Goal: Task Accomplishment & Management: Complete application form

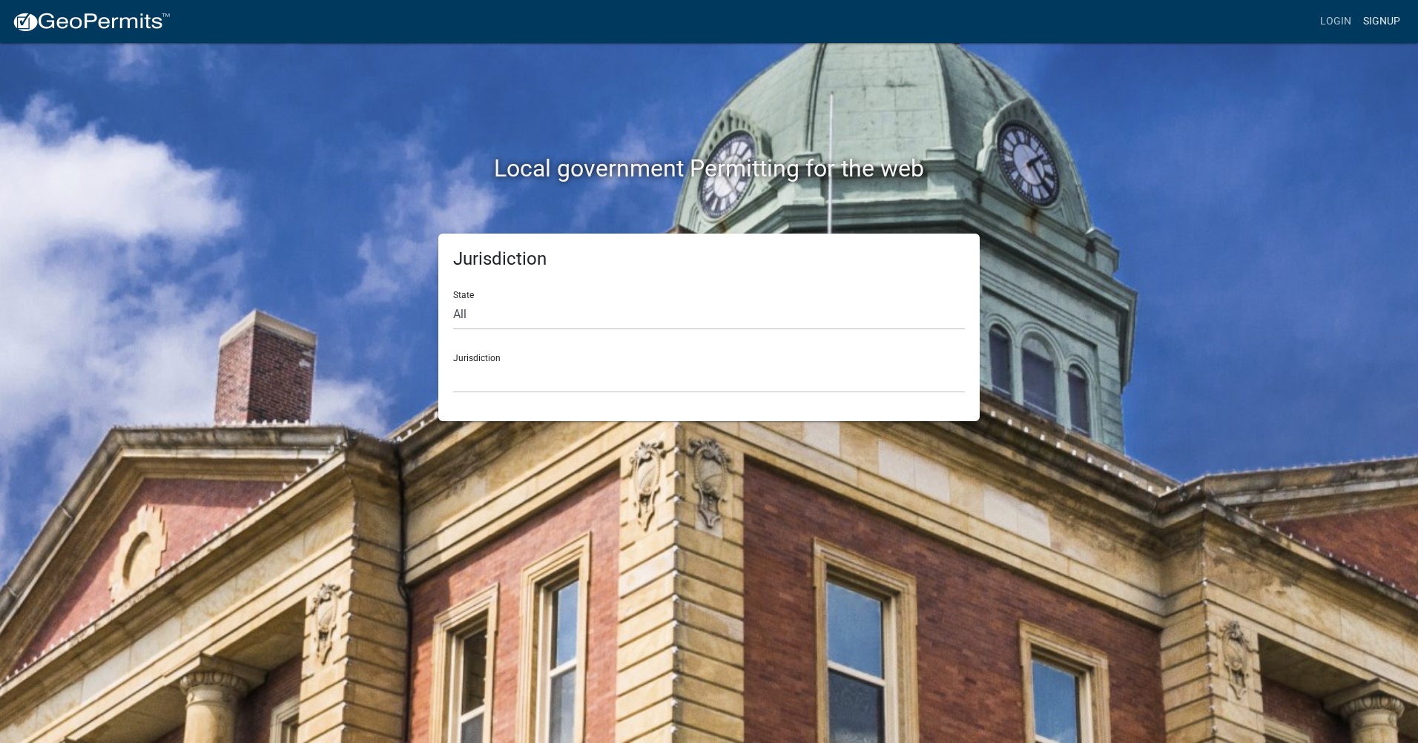
click at [1372, 18] on link "Signup" at bounding box center [1381, 21] width 49 height 28
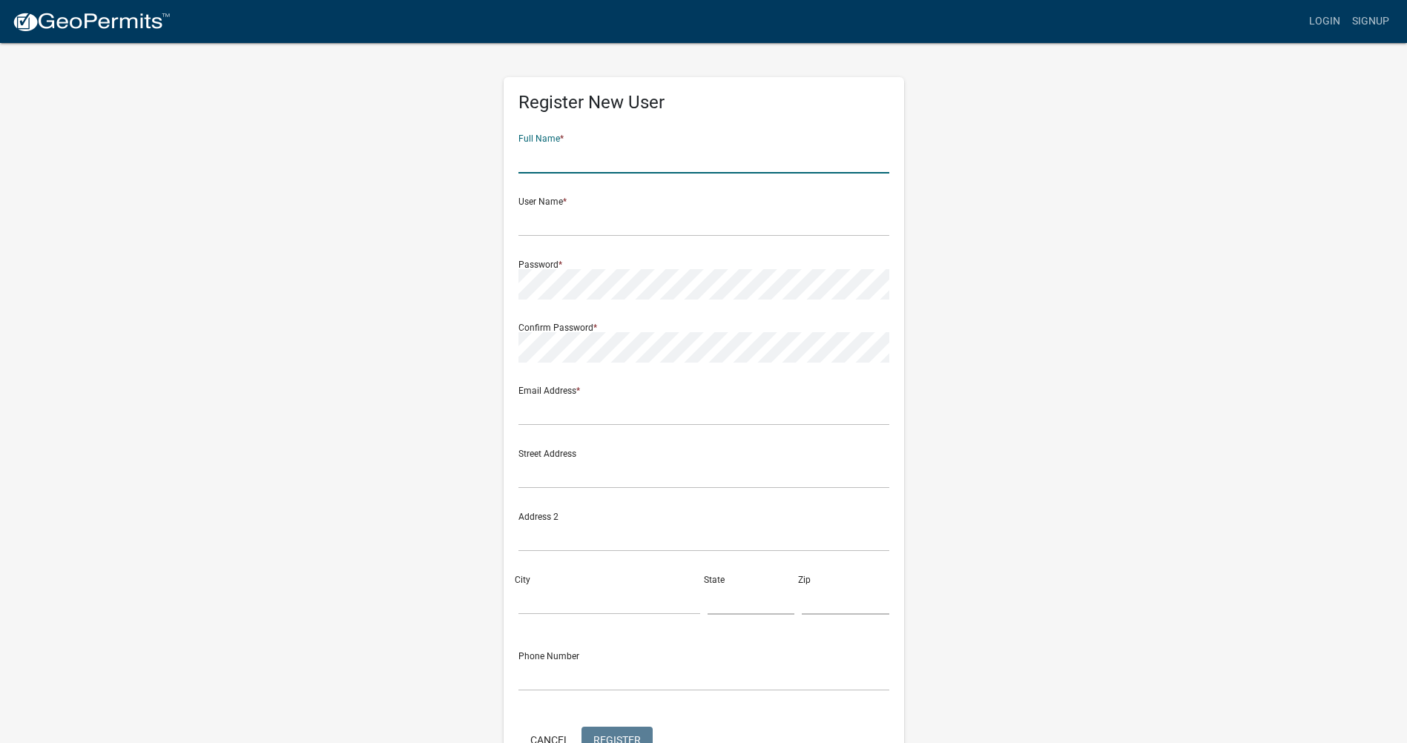
click at [581, 150] on input "text" at bounding box center [703, 158] width 371 height 30
type input "[PERSON_NAME]"
click at [564, 220] on input "text" at bounding box center [703, 221] width 371 height 30
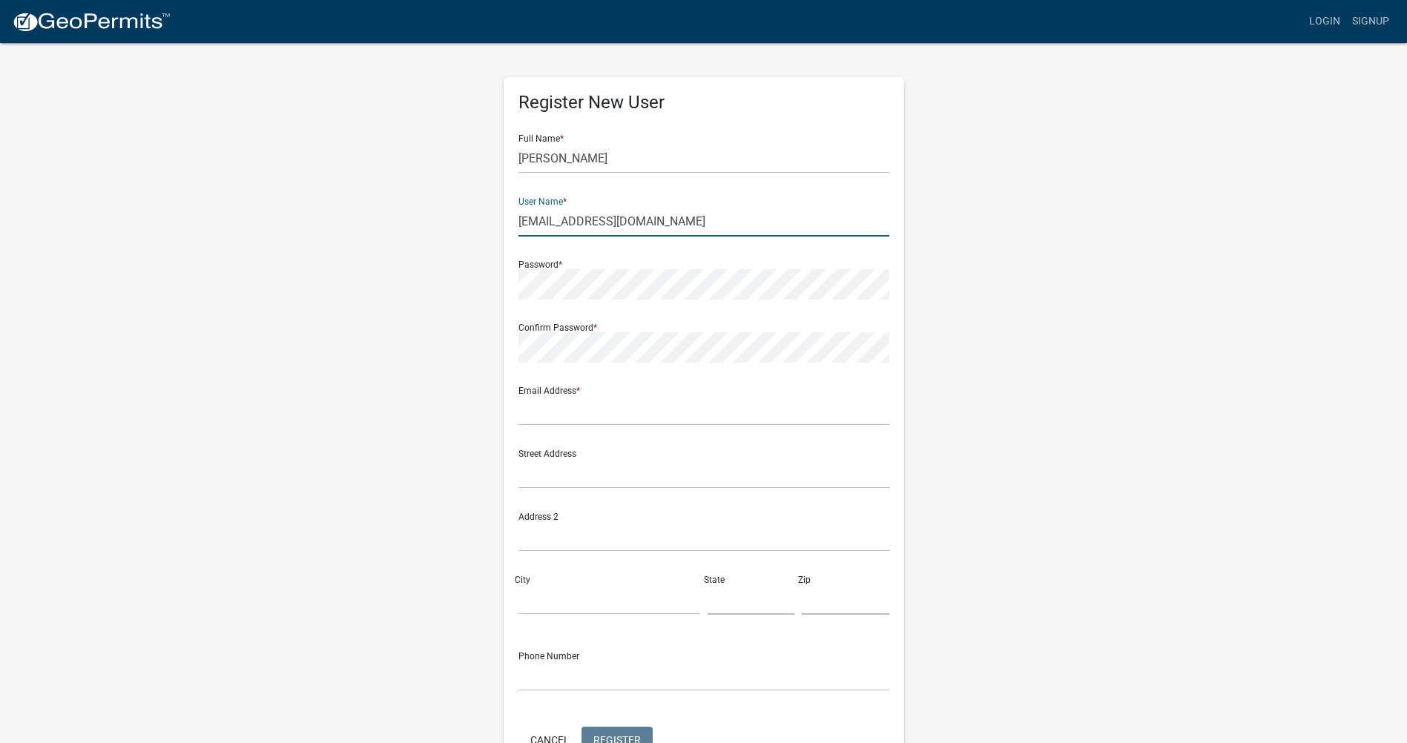
type input "[EMAIL_ADDRESS][DOMAIN_NAME]"
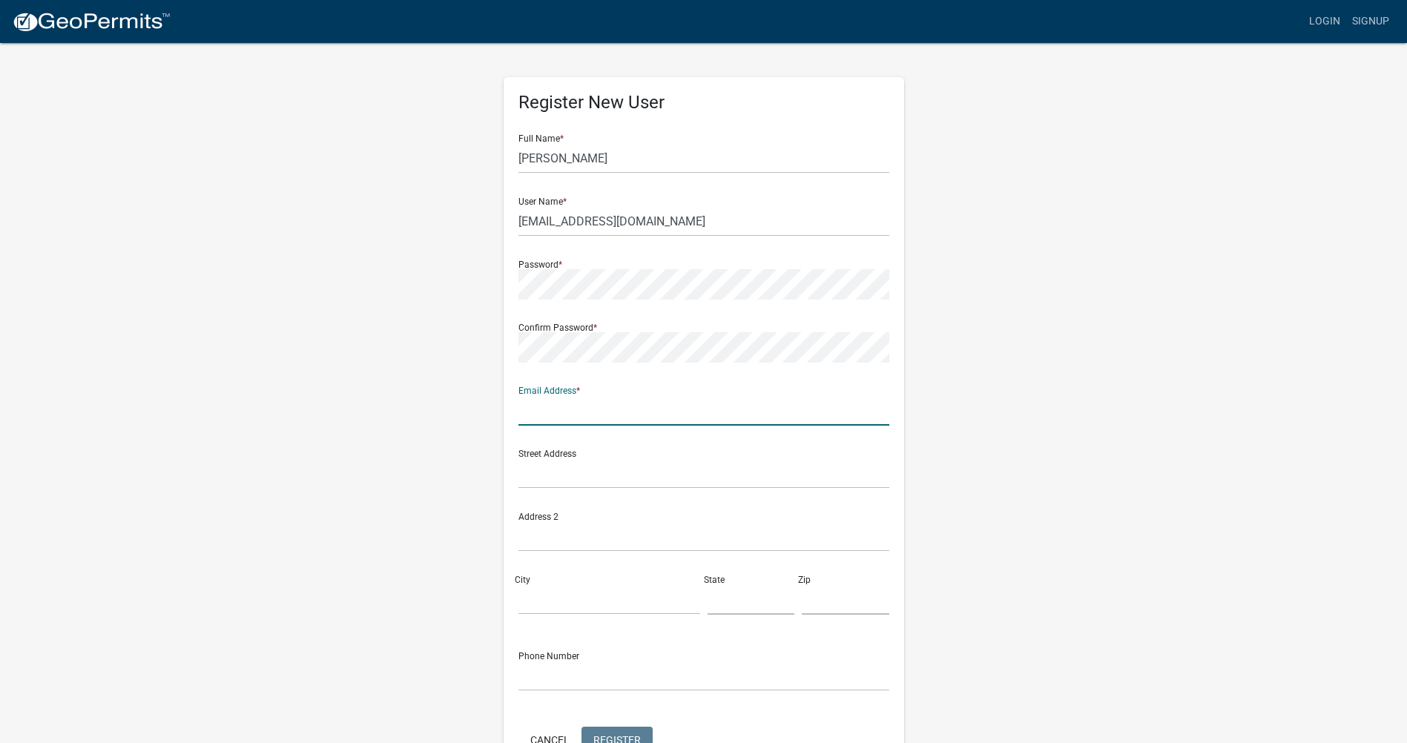
click at [571, 405] on input "text" at bounding box center [703, 410] width 371 height 30
type input "[EMAIL_ADDRESS][DOMAIN_NAME]"
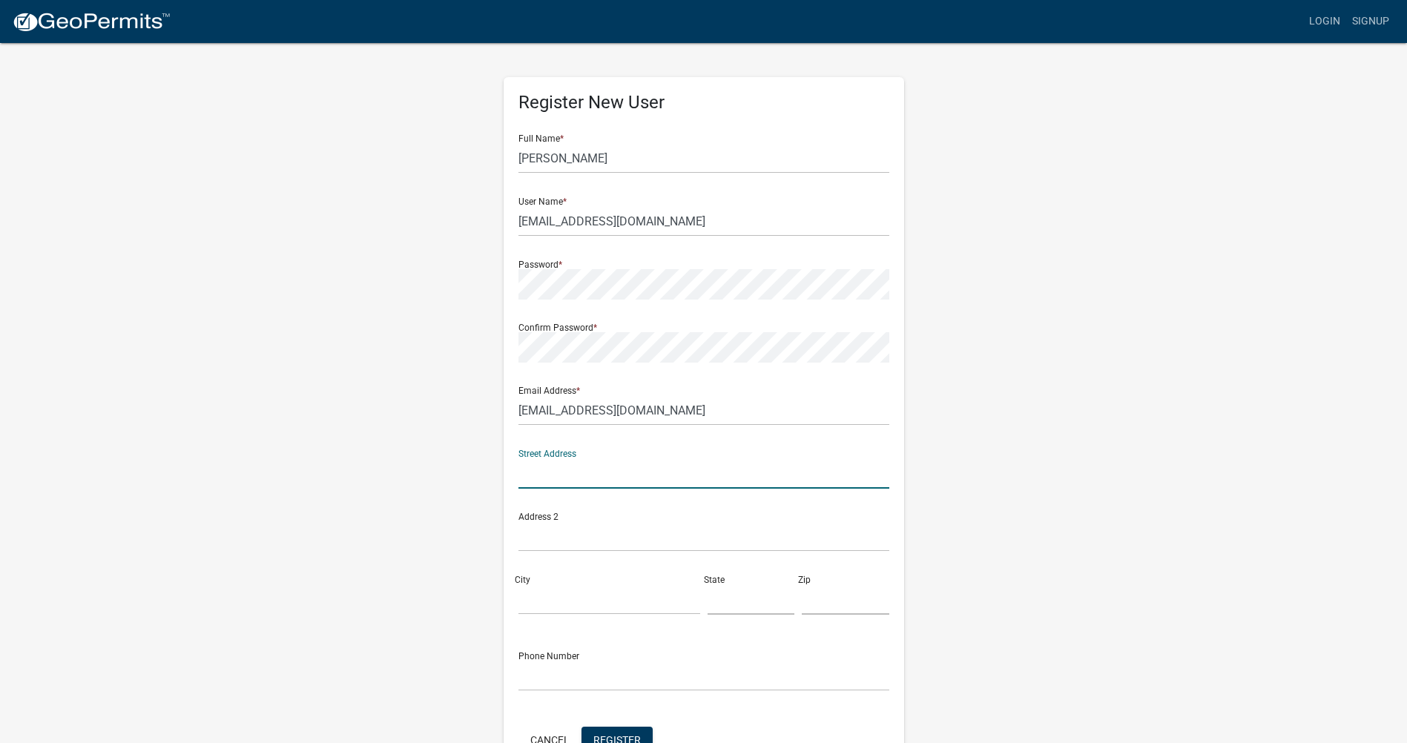
click at [566, 481] on input "text" at bounding box center [703, 473] width 371 height 30
type input "8"
type input "[STREET_ADDRESS]"
click at [570, 599] on input "City" at bounding box center [609, 599] width 182 height 30
type input "LaGrange"
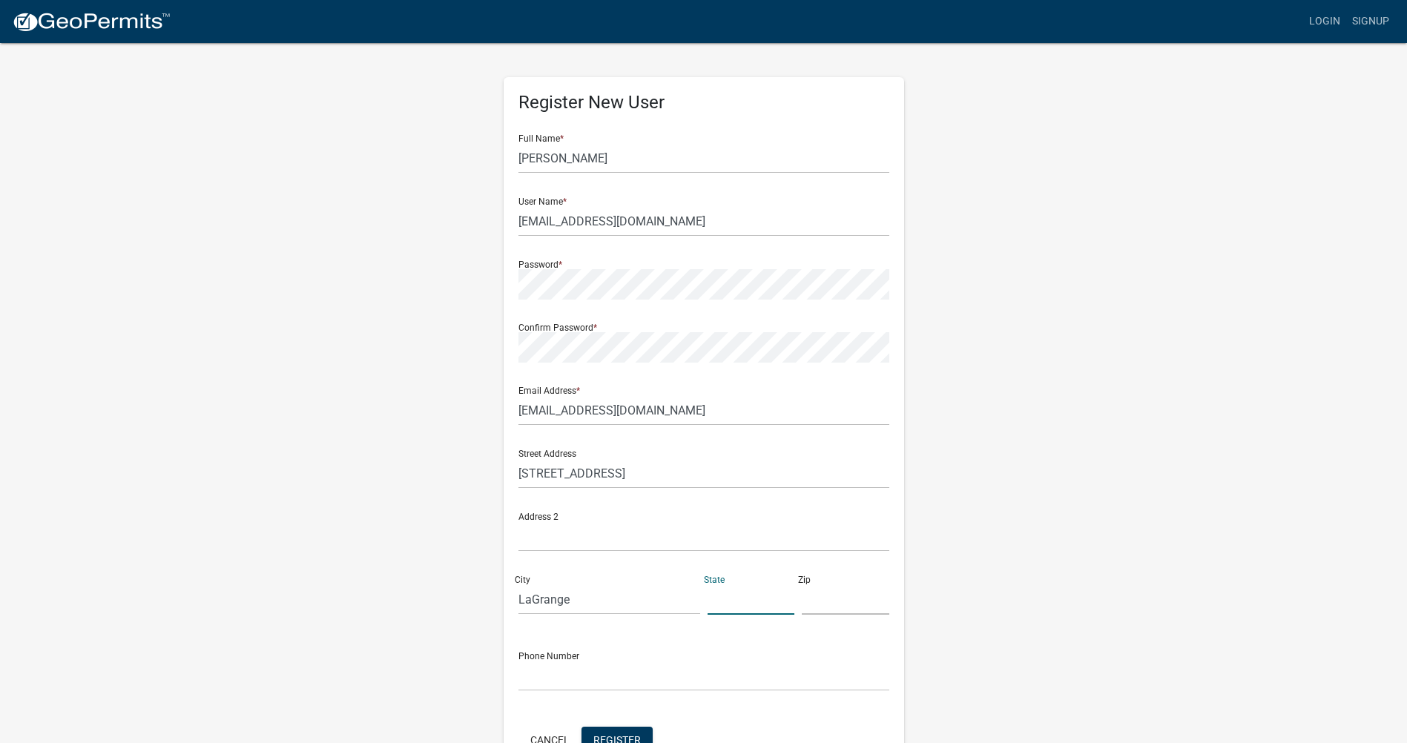
click at [734, 603] on input "text" at bounding box center [751, 599] width 88 height 30
type input "KY"
click at [829, 596] on input "text" at bounding box center [846, 599] width 88 height 30
type input "40031"
click at [576, 685] on input "text" at bounding box center [703, 676] width 371 height 30
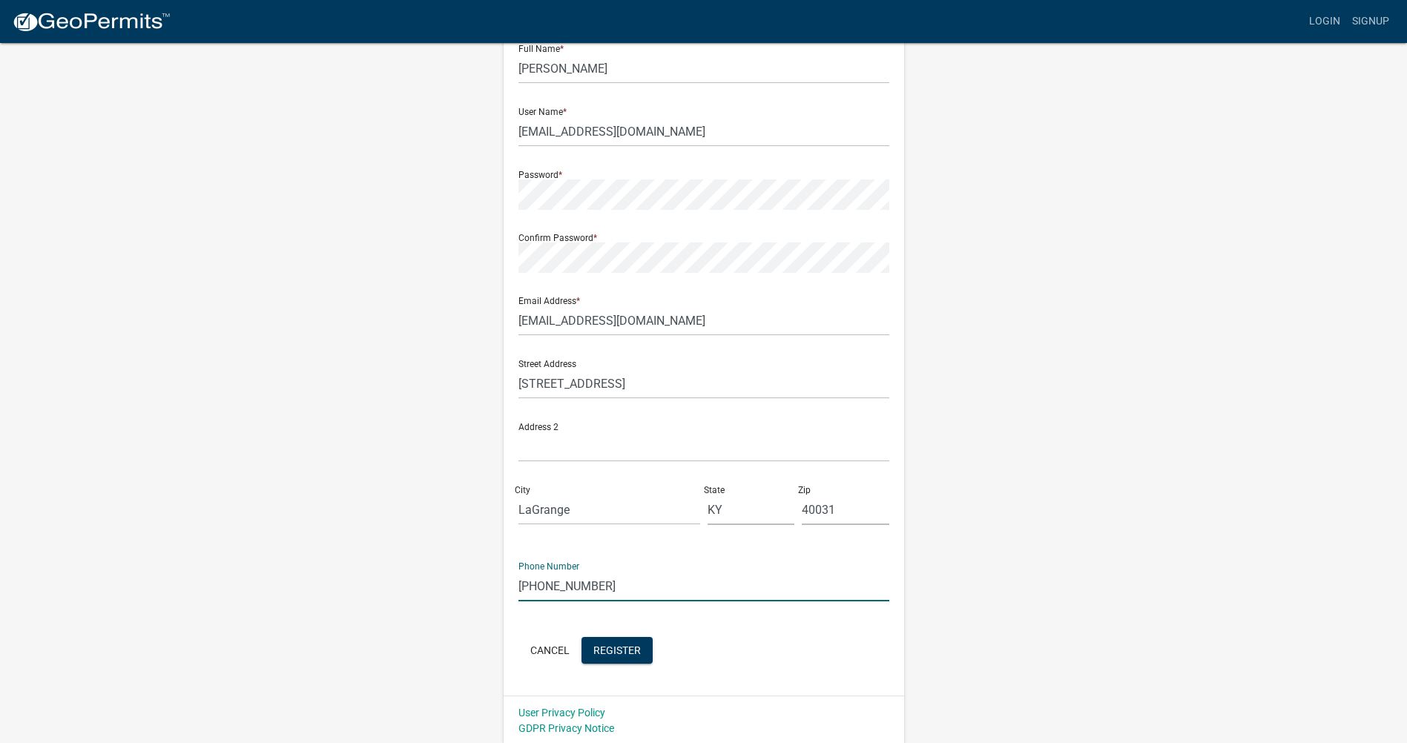
scroll to position [92, 0]
type input "[PHONE_NUMBER]"
click at [626, 653] on span "Register" at bounding box center [616, 647] width 47 height 12
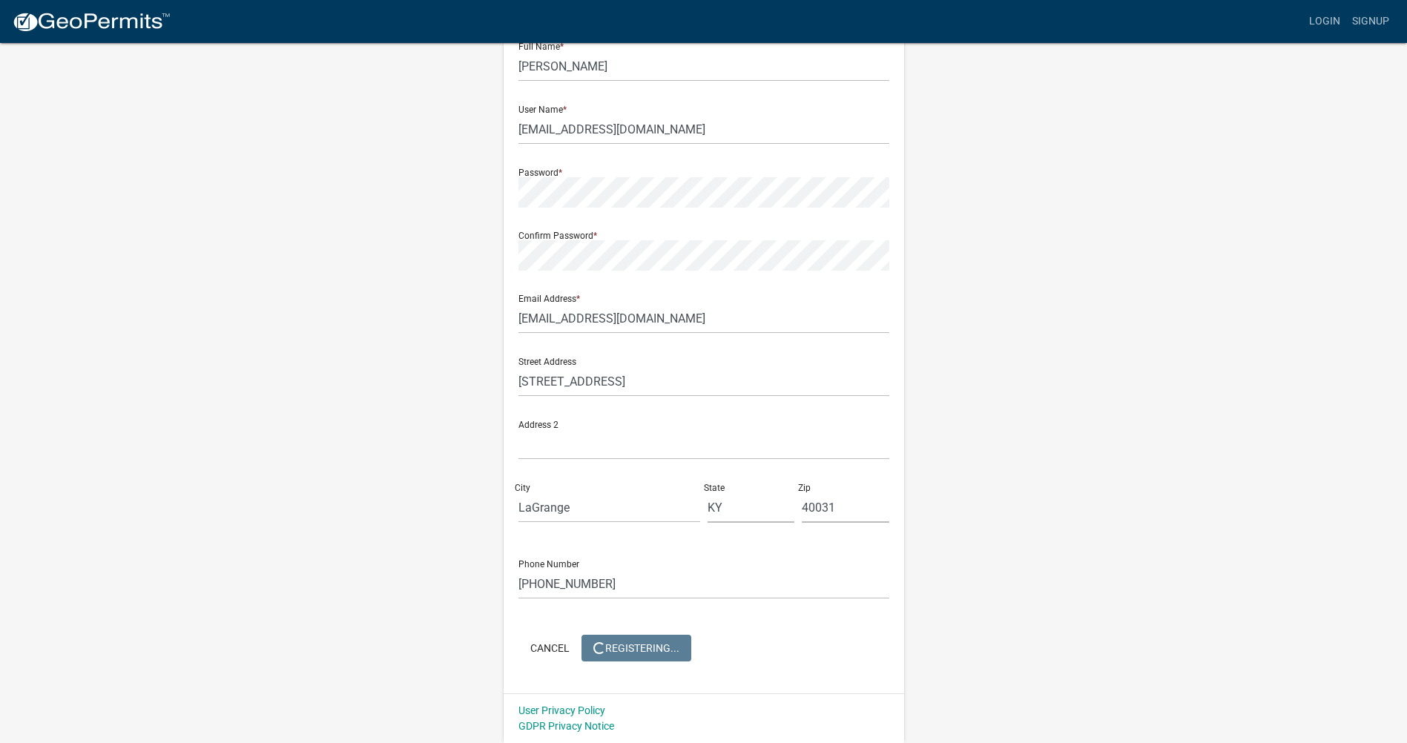
scroll to position [0, 0]
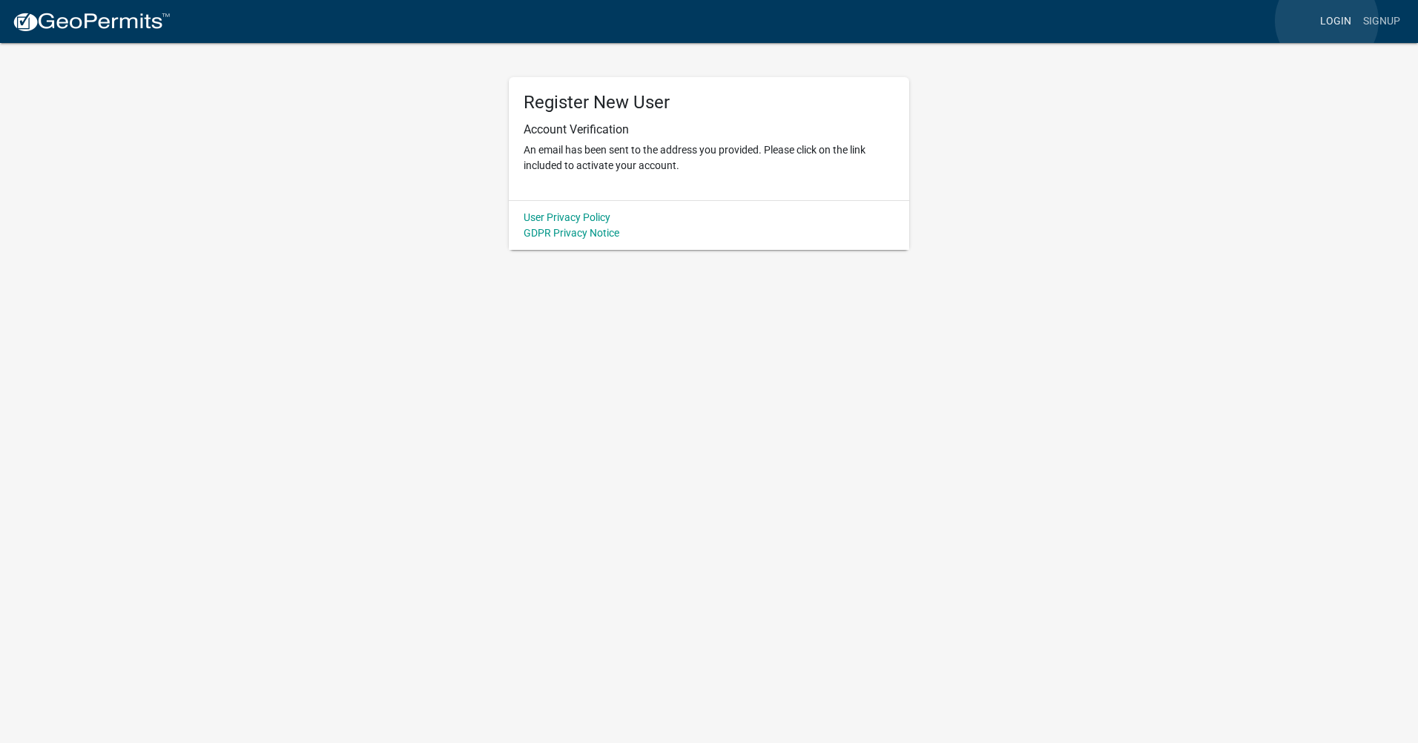
click at [1327, 21] on link "Login" at bounding box center [1335, 21] width 43 height 28
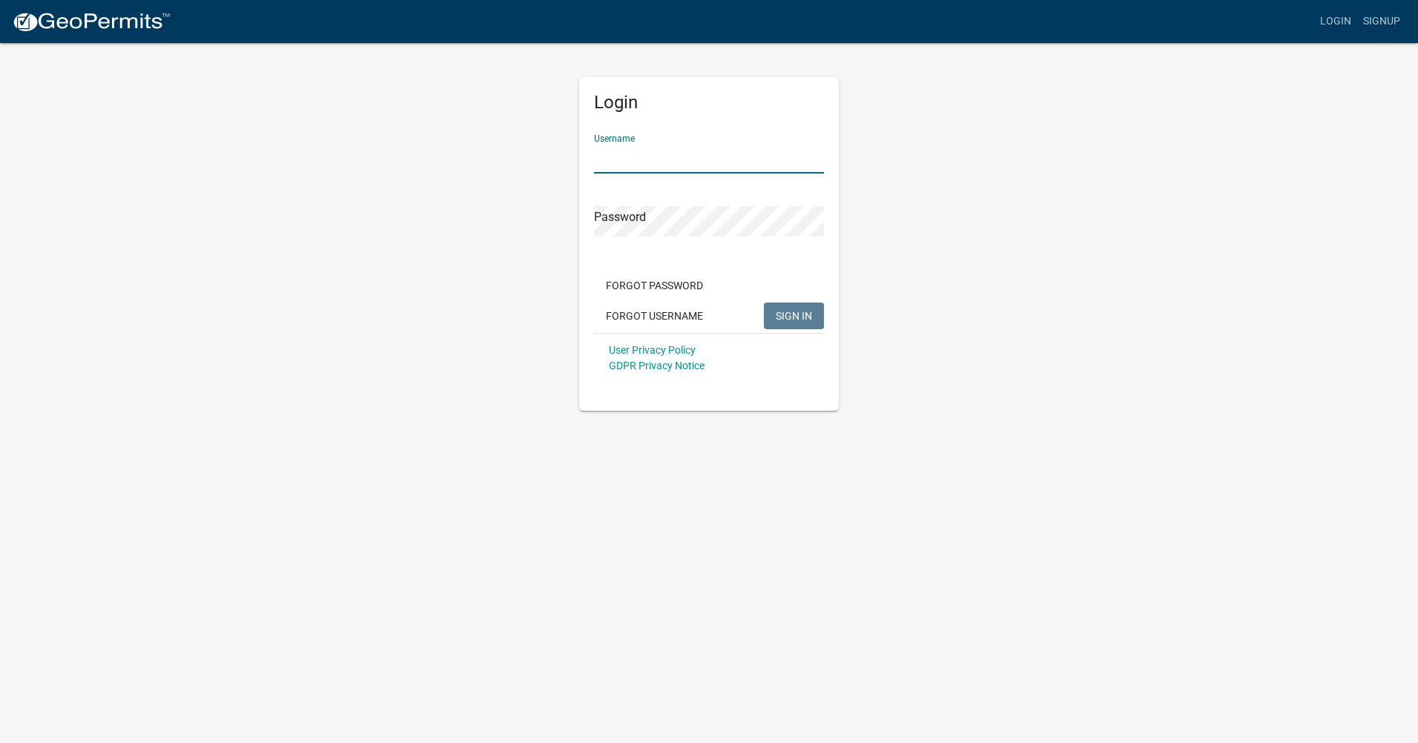
click at [745, 164] on input "Username" at bounding box center [709, 158] width 230 height 30
type input "[EMAIL_ADDRESS][DOMAIN_NAME]"
click at [796, 311] on span "SIGN IN" at bounding box center [794, 315] width 36 height 12
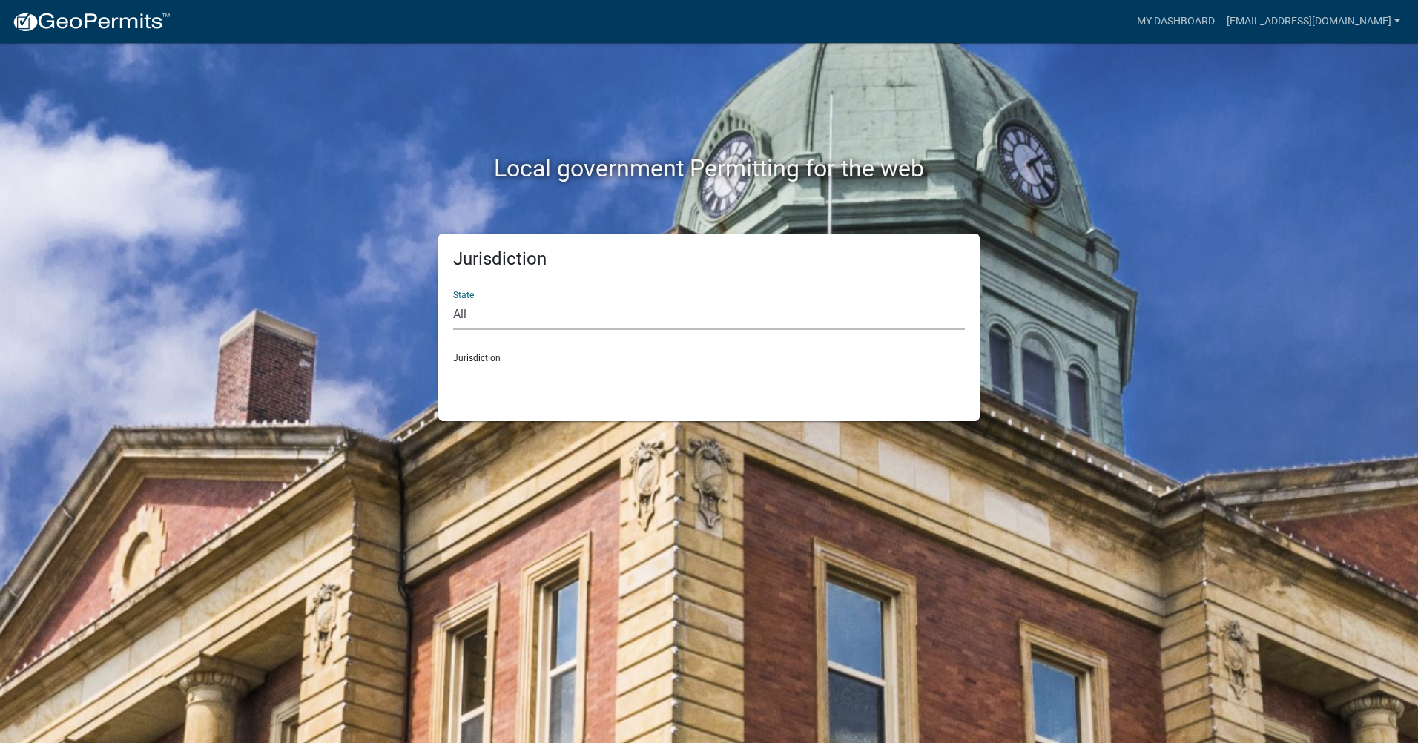
click at [689, 320] on select "All [US_STATE] [US_STATE] [US_STATE] [US_STATE] [US_STATE] [US_STATE] [US_STATE…" at bounding box center [709, 315] width 512 height 30
select select "[US_STATE]"
click at [453, 300] on select "All [US_STATE] [US_STATE] [US_STATE] [US_STATE] [US_STATE] [US_STATE] [US_STATE…" at bounding box center [709, 315] width 512 height 30
click at [593, 367] on select "City of [GEOGRAPHIC_DATA], [US_STATE] City of [GEOGRAPHIC_DATA], [US_STATE] Cit…" at bounding box center [709, 378] width 512 height 30
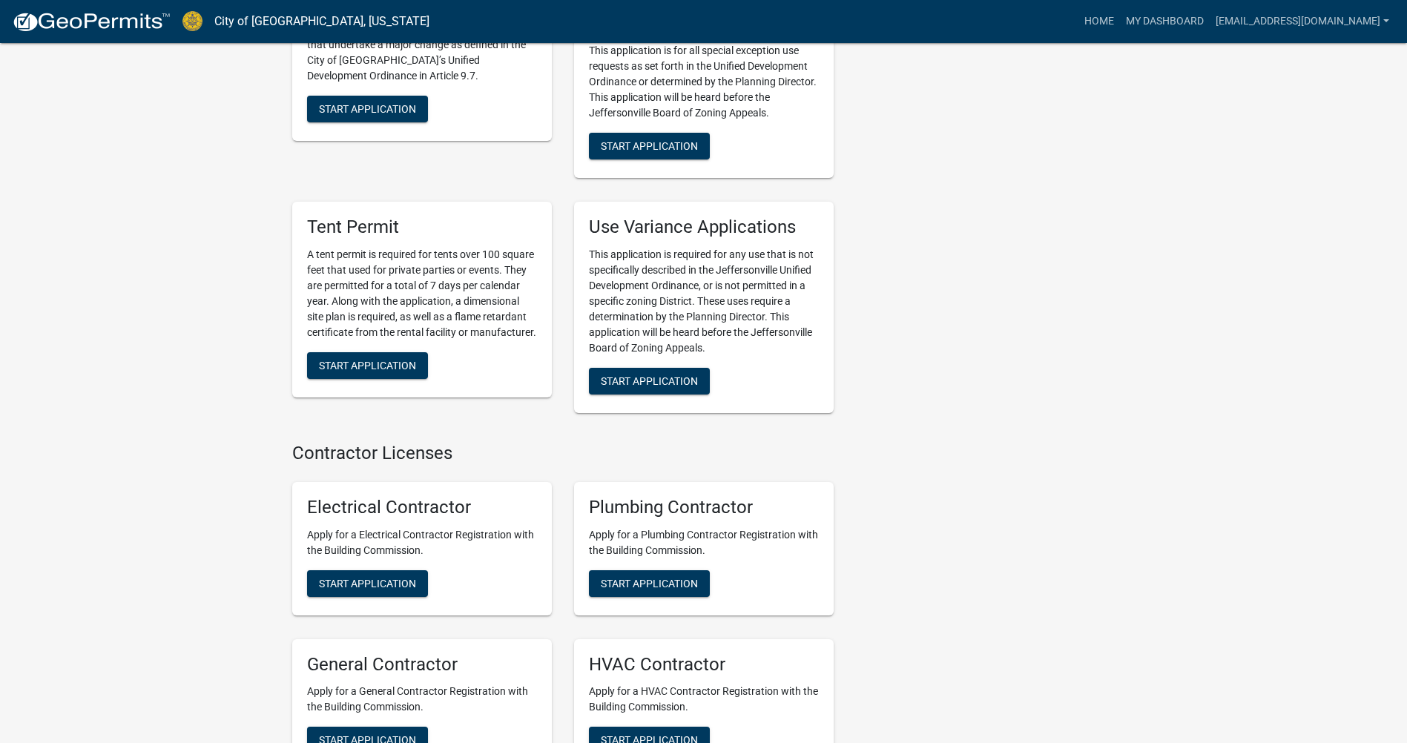
scroll to position [2954, 0]
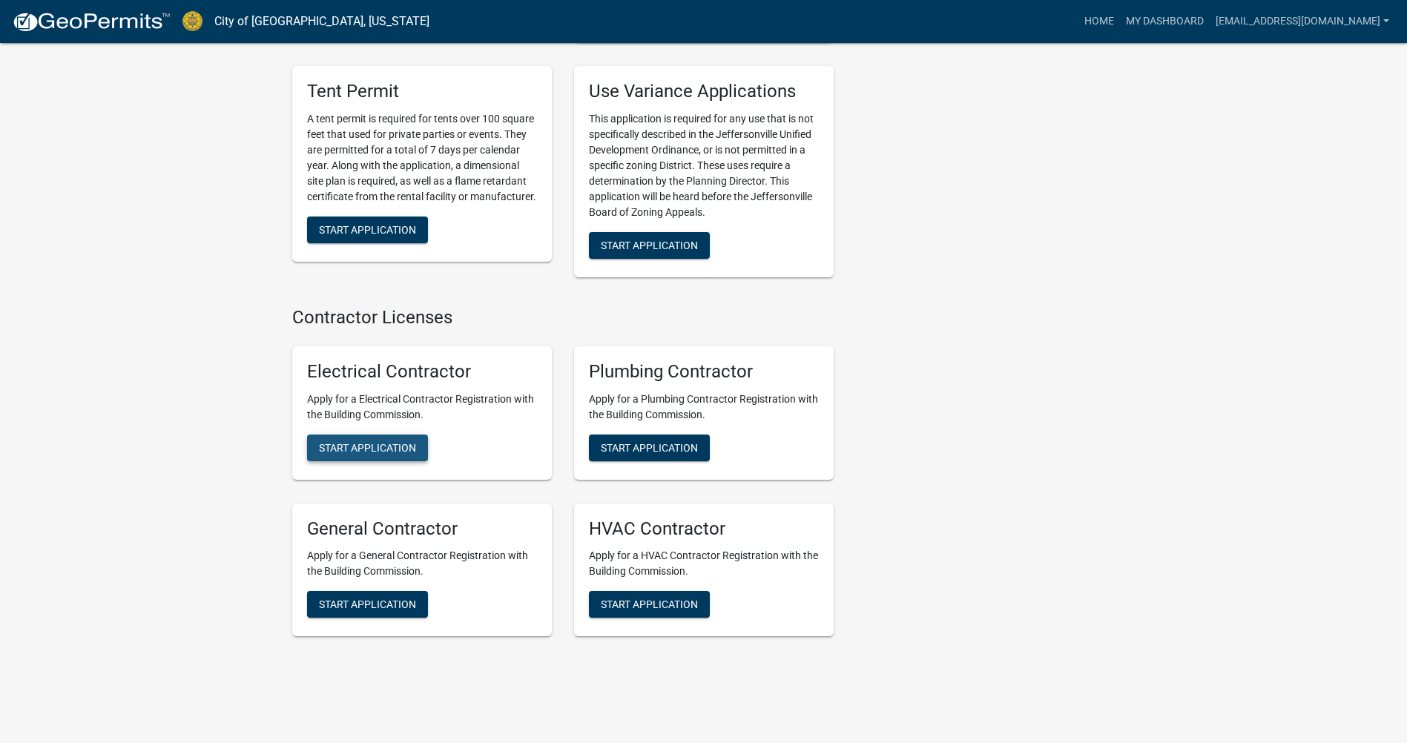
click at [380, 441] on span "Start Application" at bounding box center [367, 447] width 97 height 12
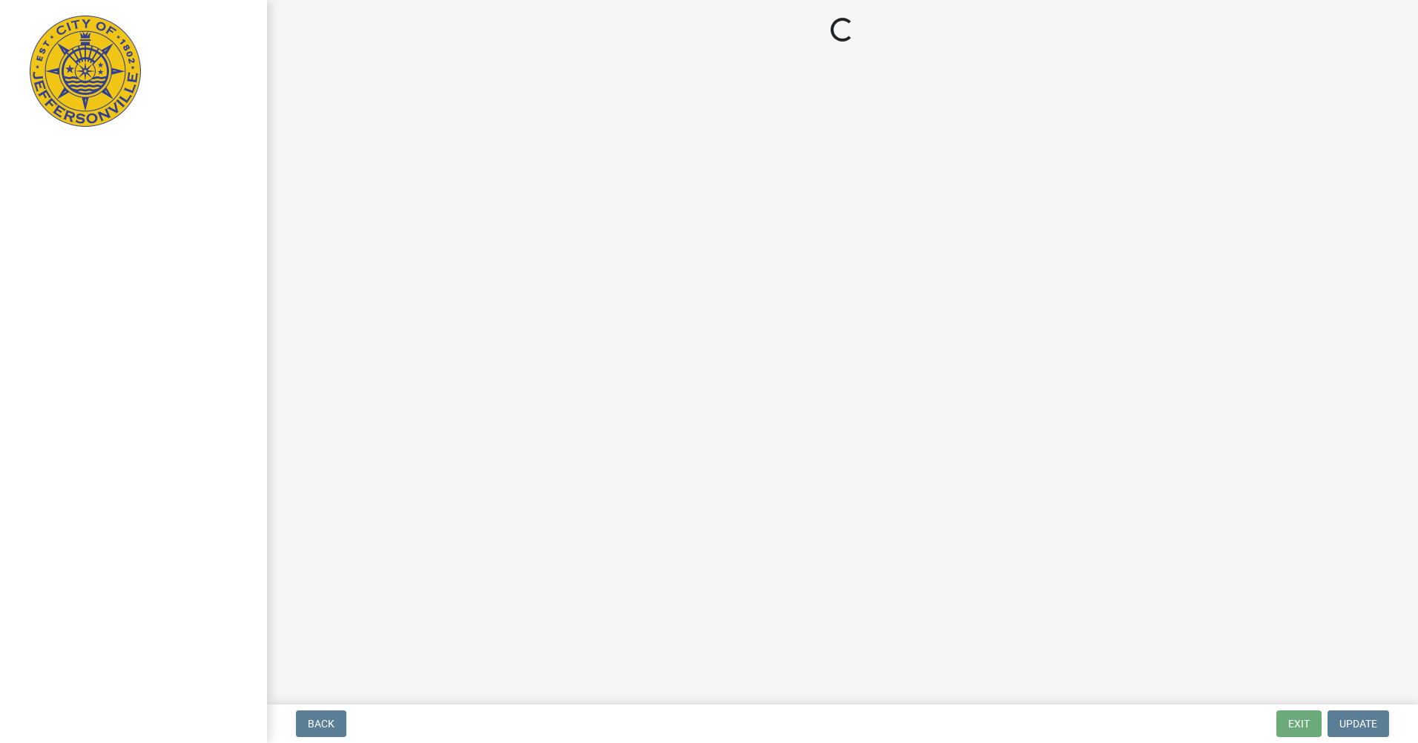
select select "KY"
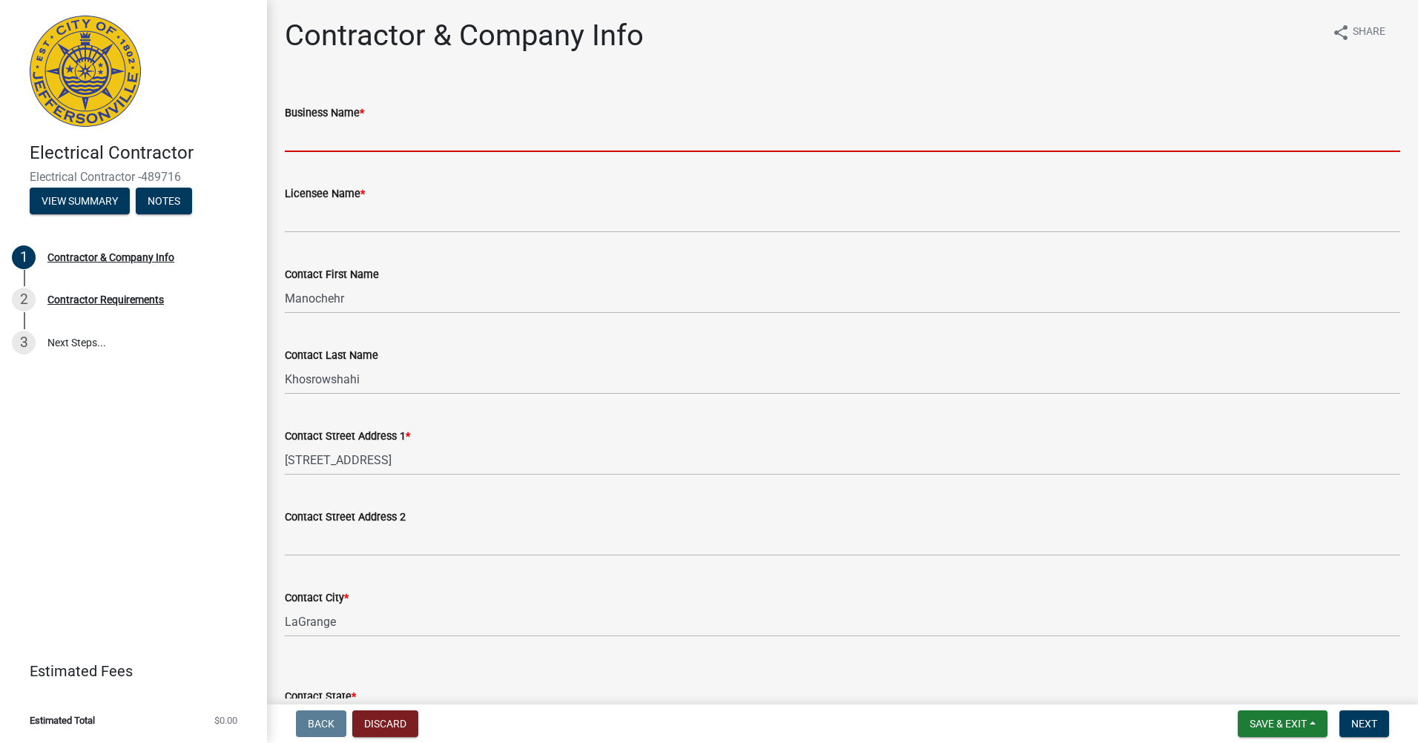
click at [405, 141] on input "Business Name *" at bounding box center [842, 137] width 1115 height 30
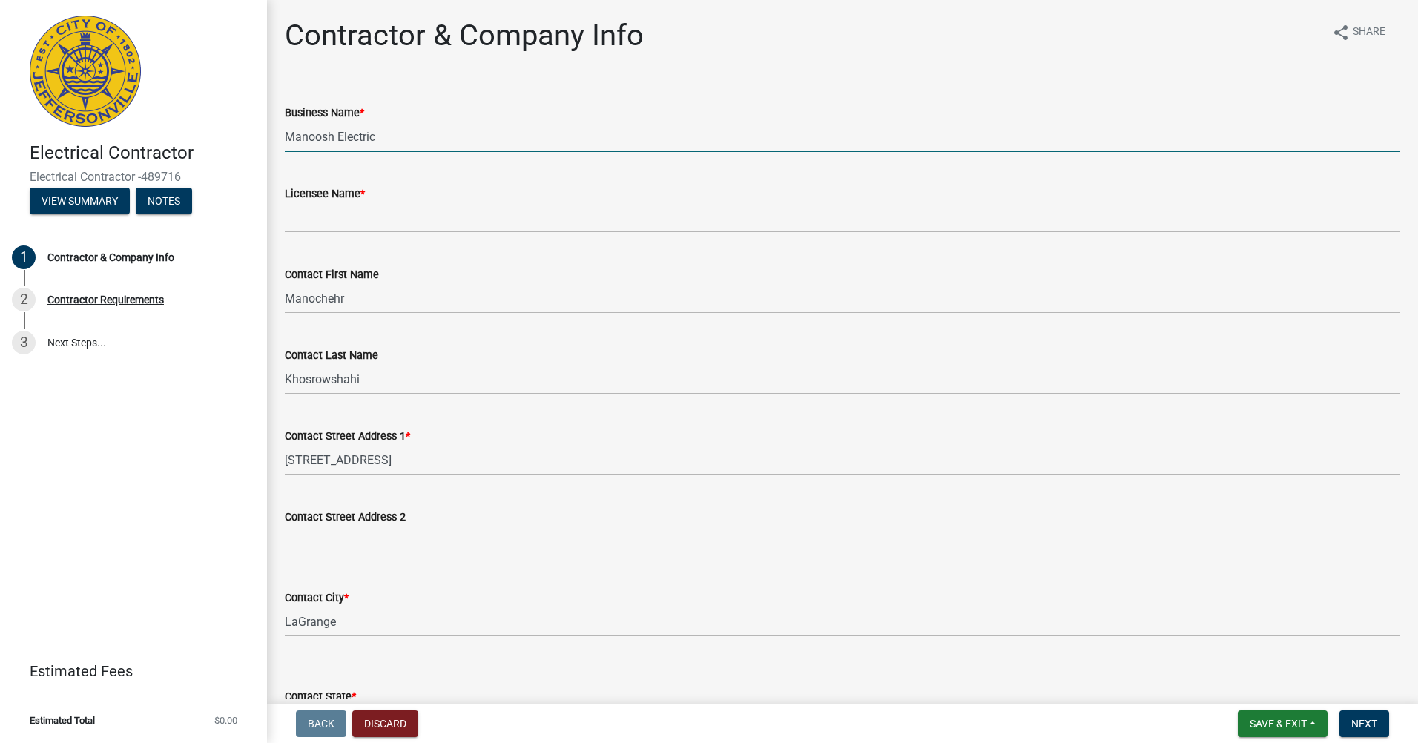
type input "Manoosh Electric"
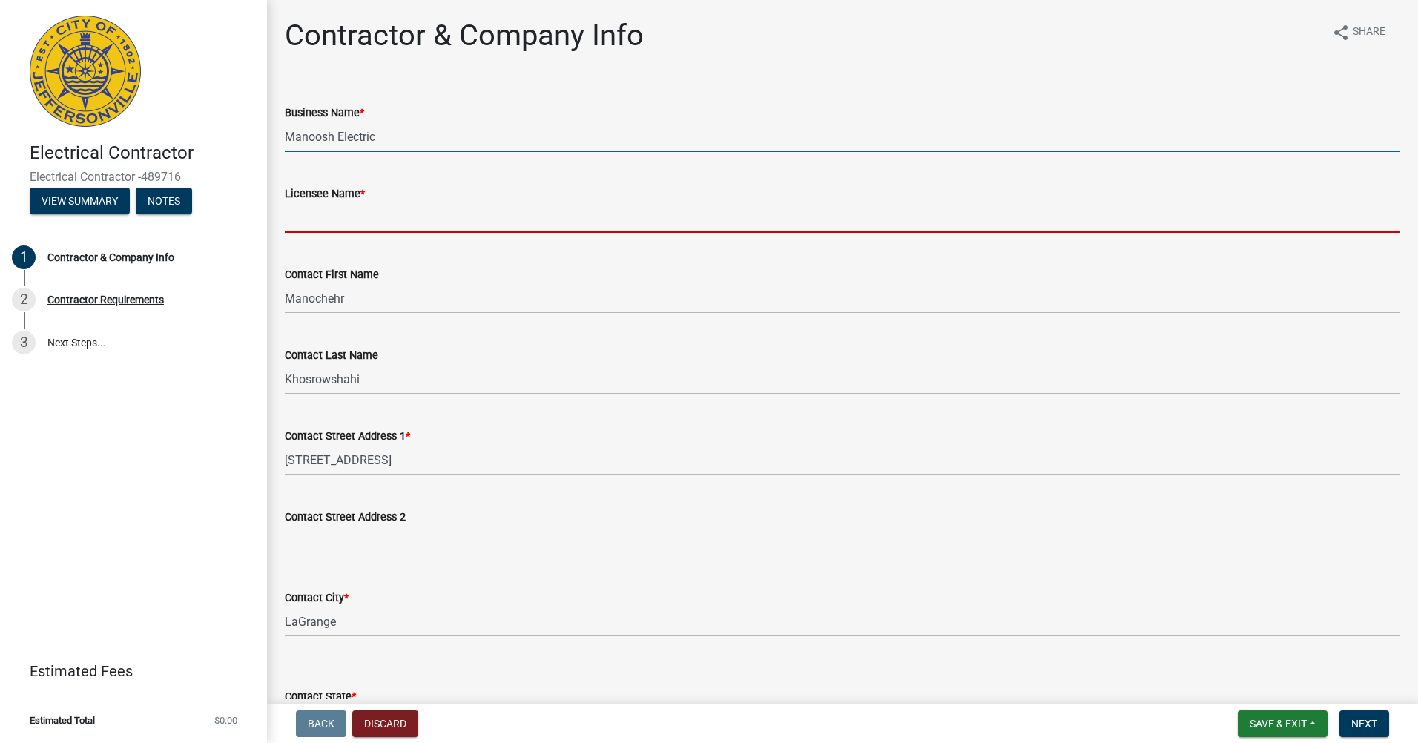
click at [394, 222] on input "Licensee Name *" at bounding box center [842, 217] width 1115 height 30
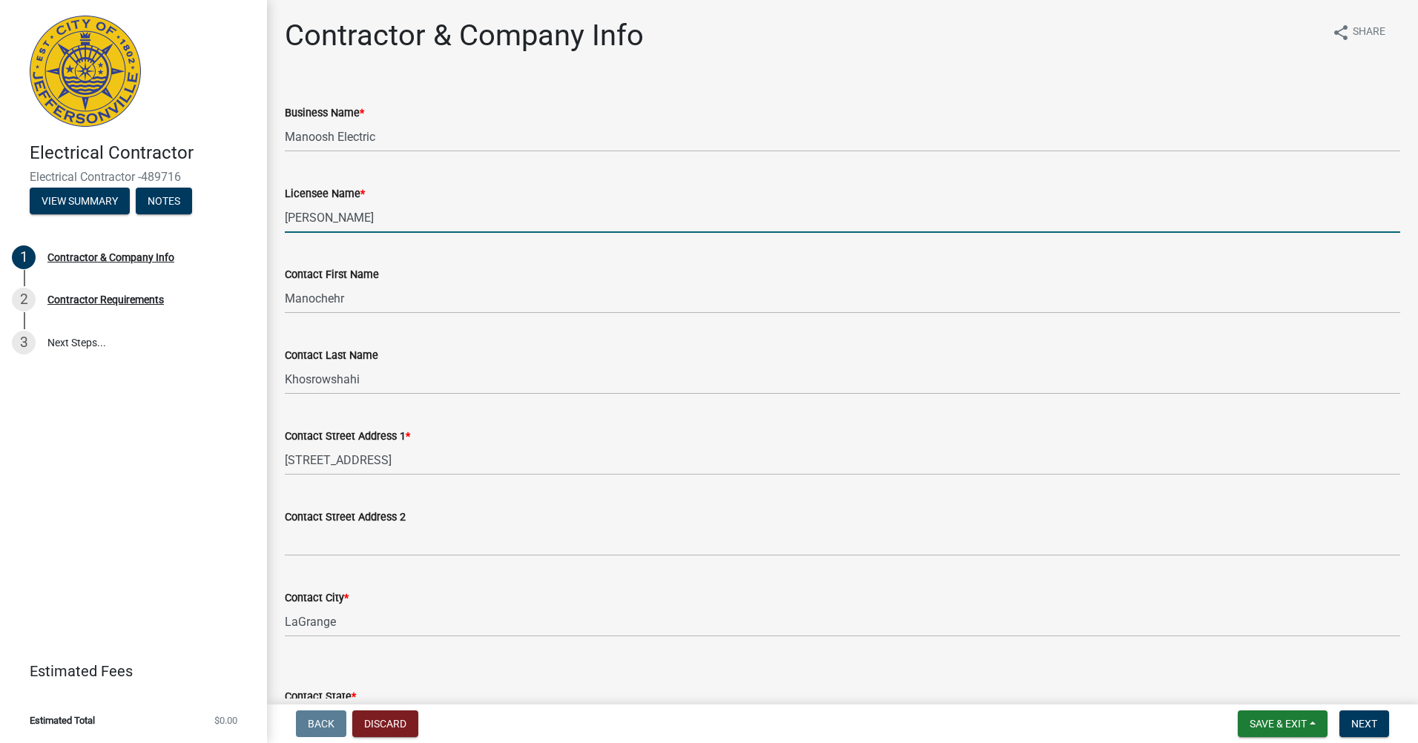
type input "[PERSON_NAME]"
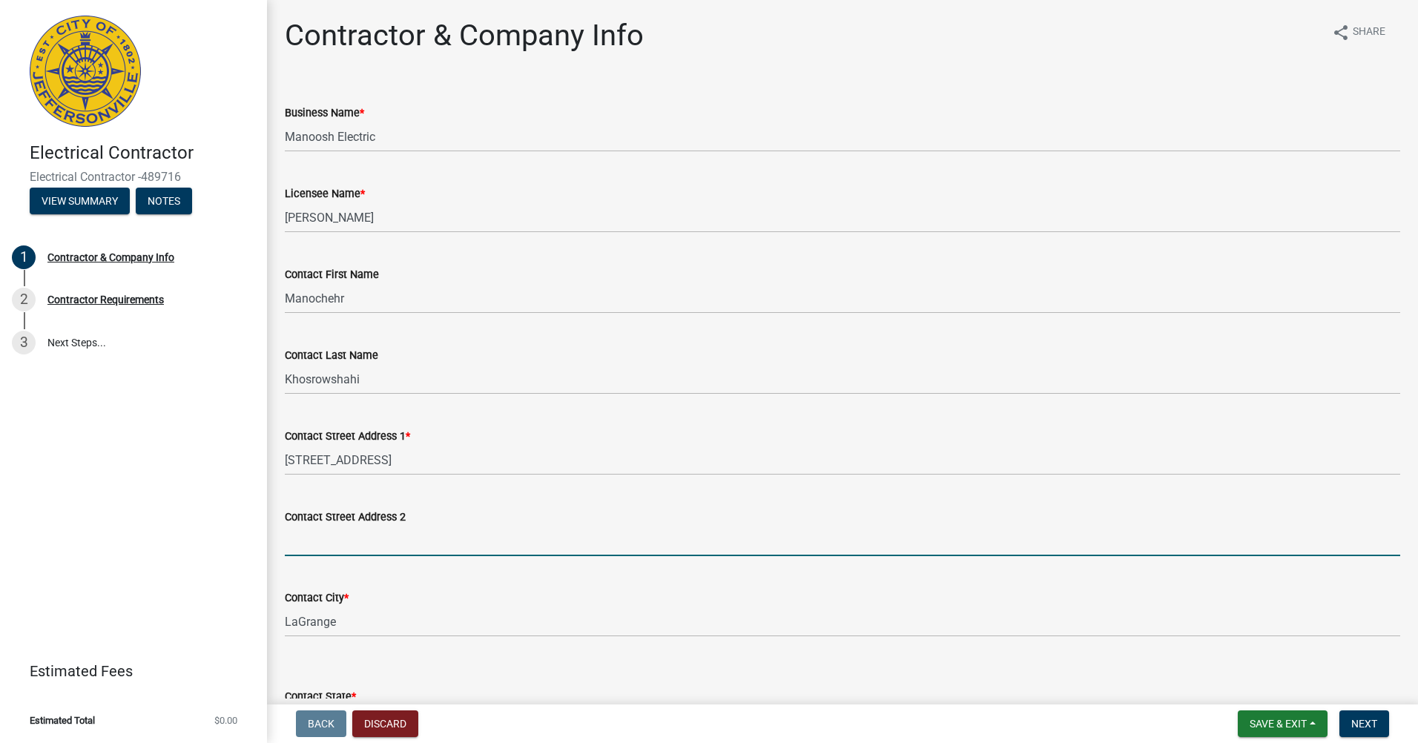
click at [425, 537] on input "Contact Street Address 2" at bounding box center [842, 541] width 1115 height 30
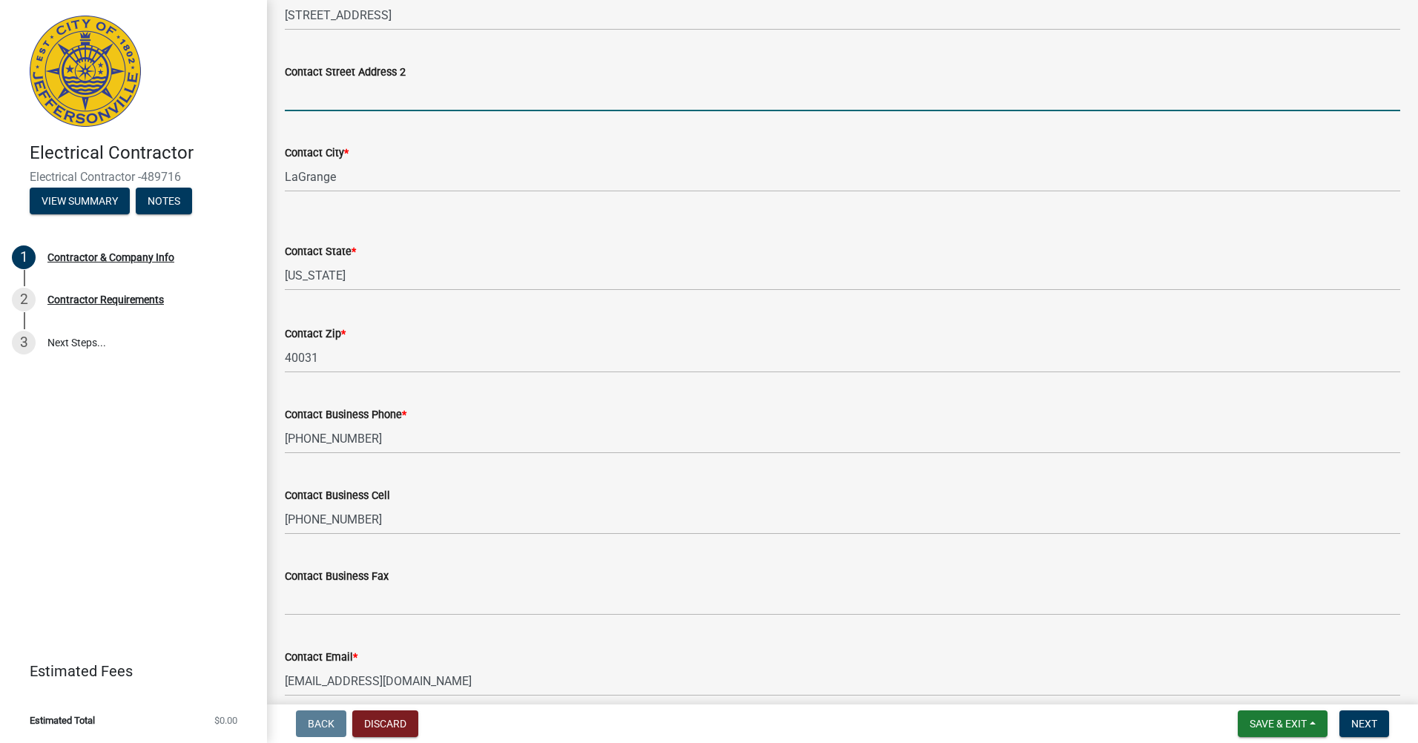
scroll to position [512, 0]
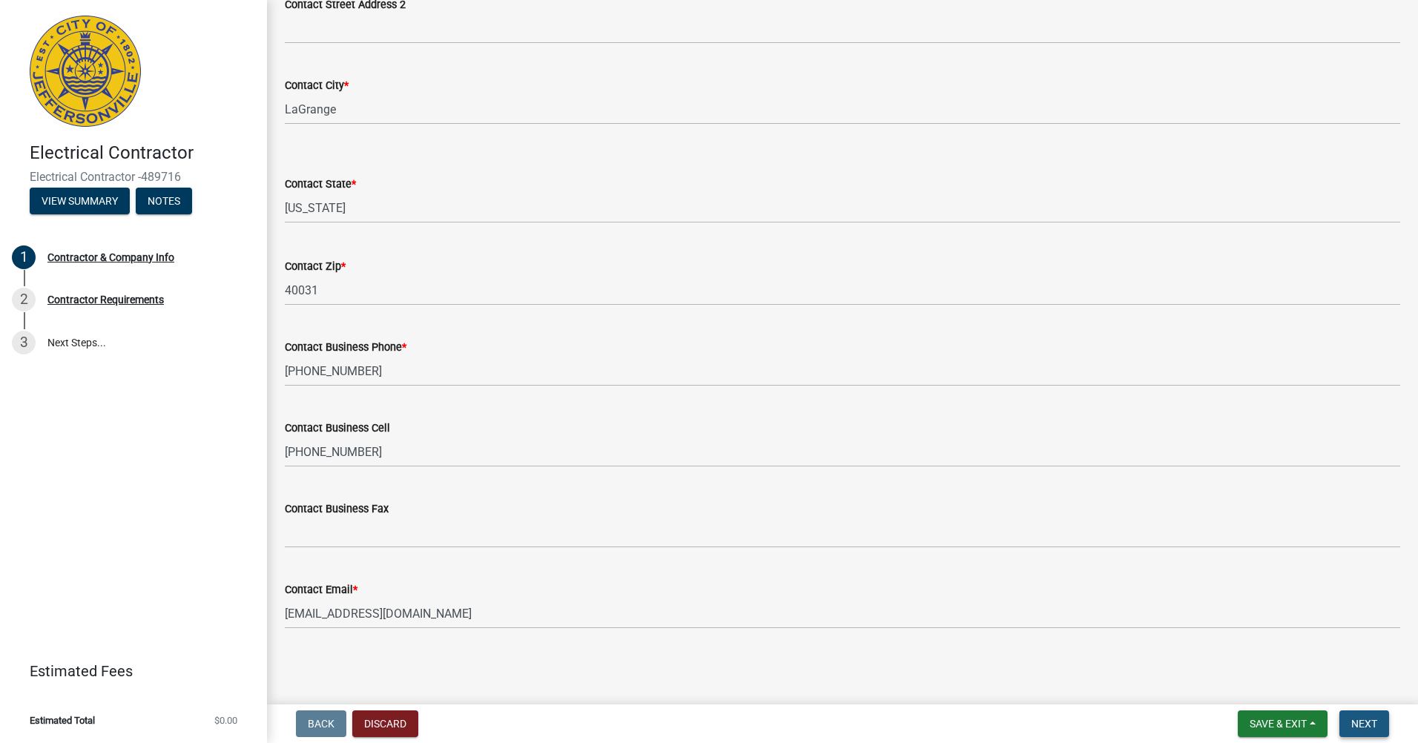
click at [1365, 726] on span "Next" at bounding box center [1364, 724] width 26 height 12
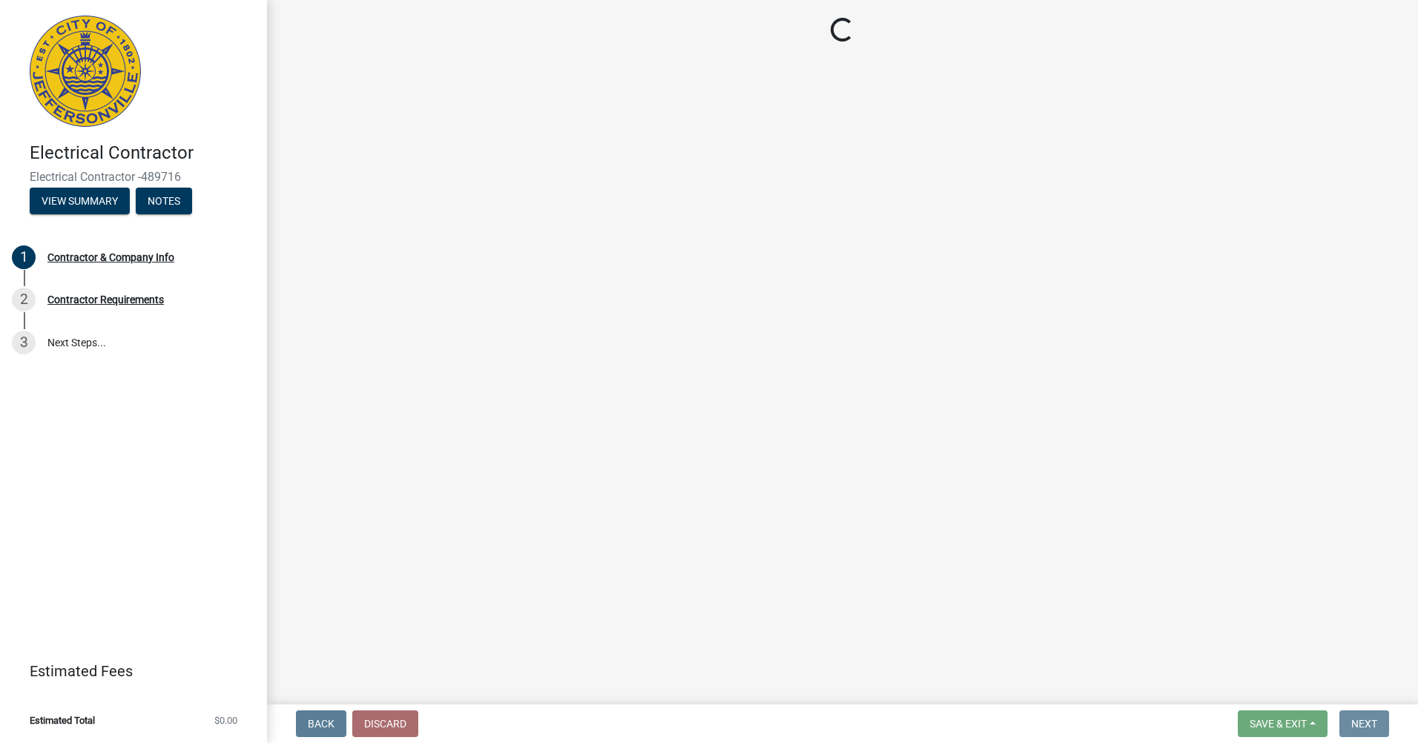
scroll to position [0, 0]
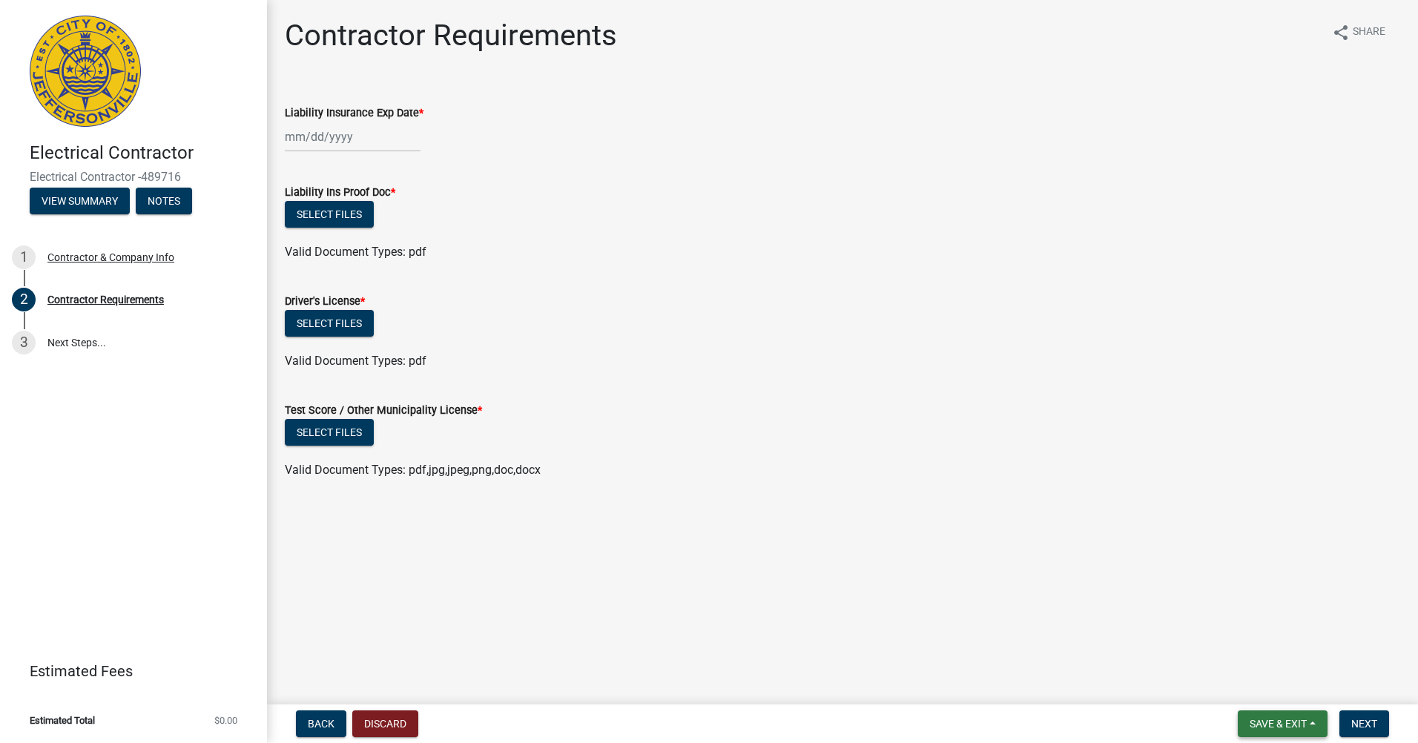
click at [1281, 718] on span "Save & Exit" at bounding box center [1278, 724] width 57 height 12
click at [1256, 656] on button "Save" at bounding box center [1268, 650] width 119 height 36
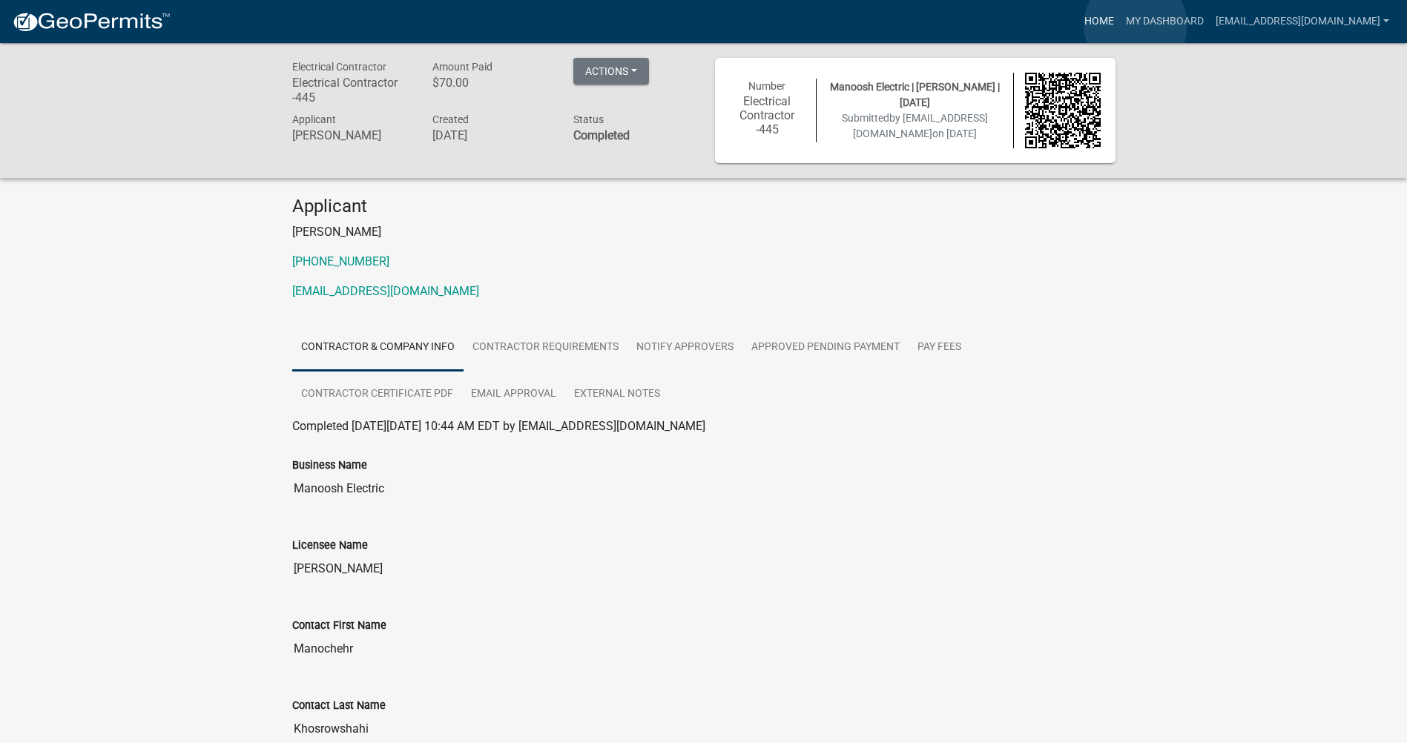
click at [1120, 25] on link "Home" at bounding box center [1099, 21] width 42 height 28
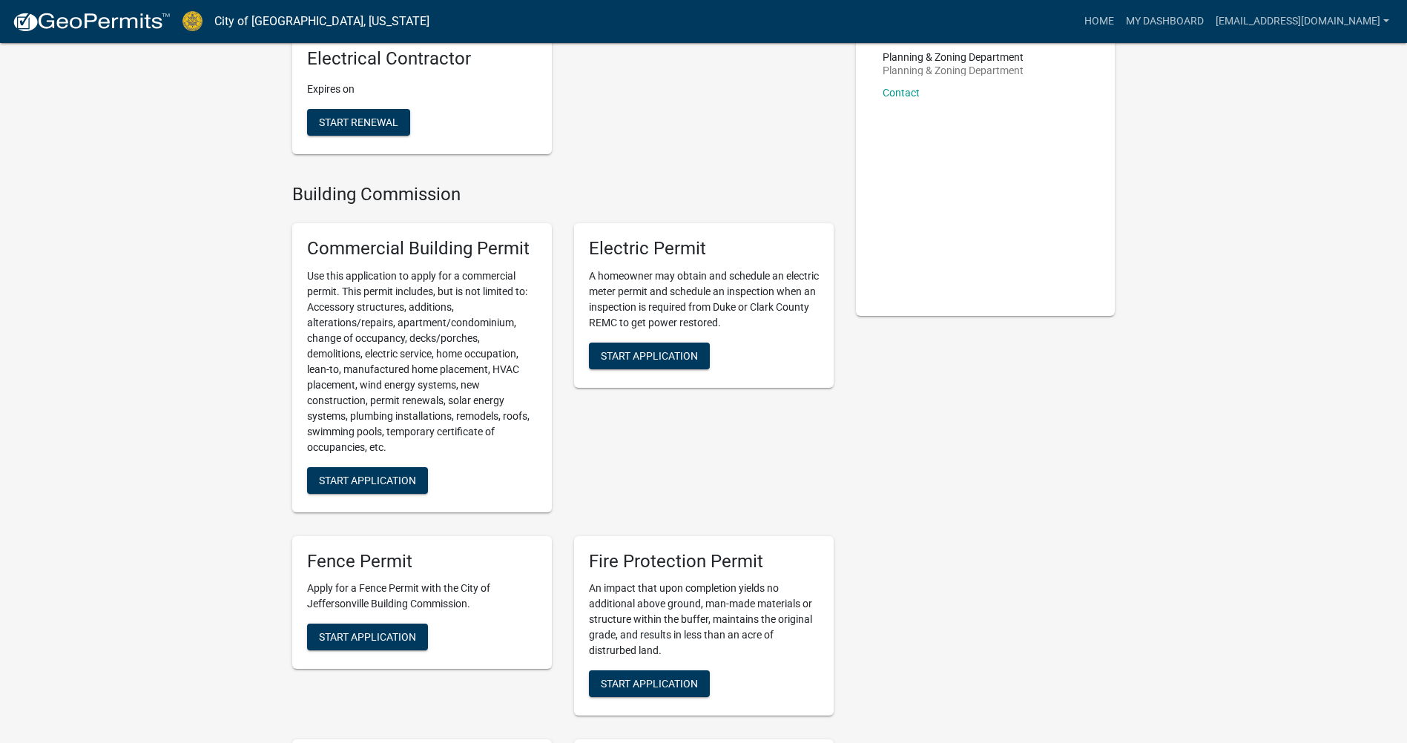
scroll to position [222, 0]
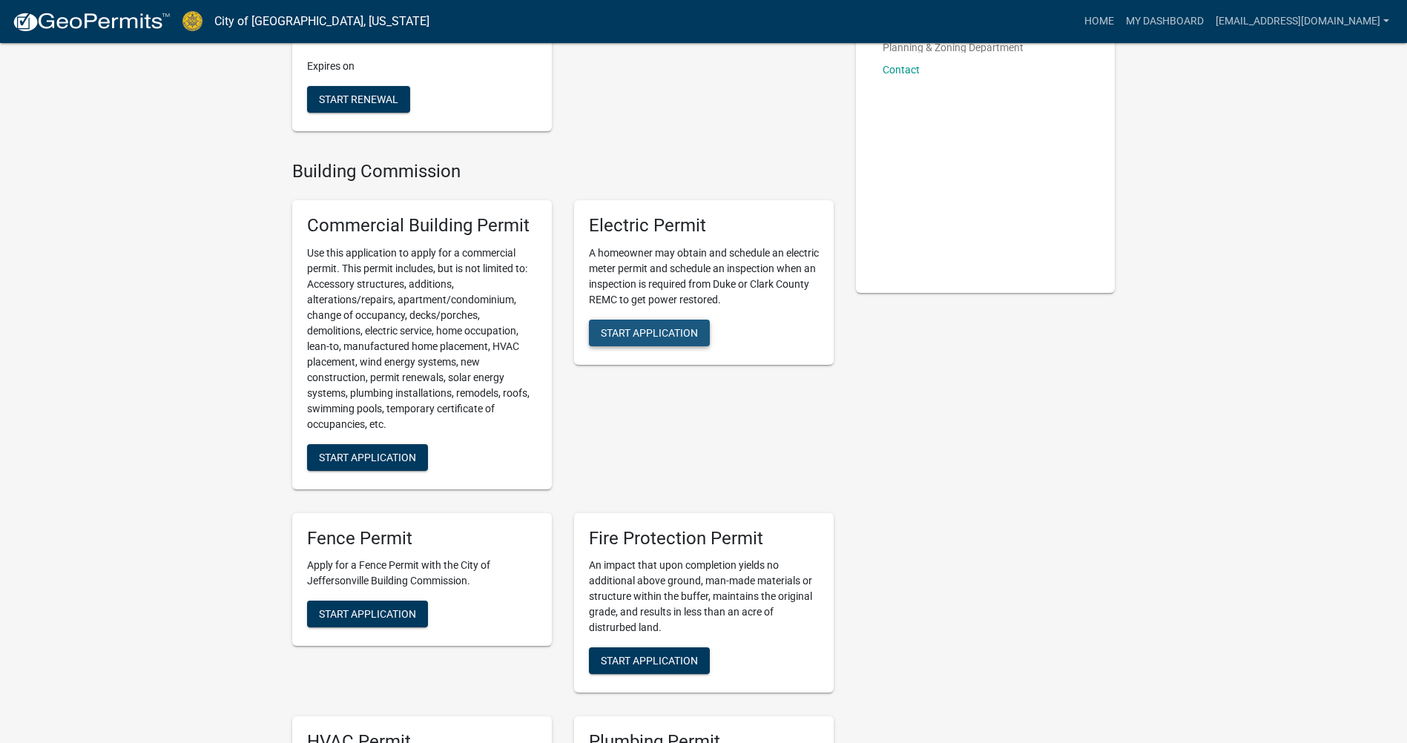
click at [659, 332] on span "Start Application" at bounding box center [649, 332] width 97 height 12
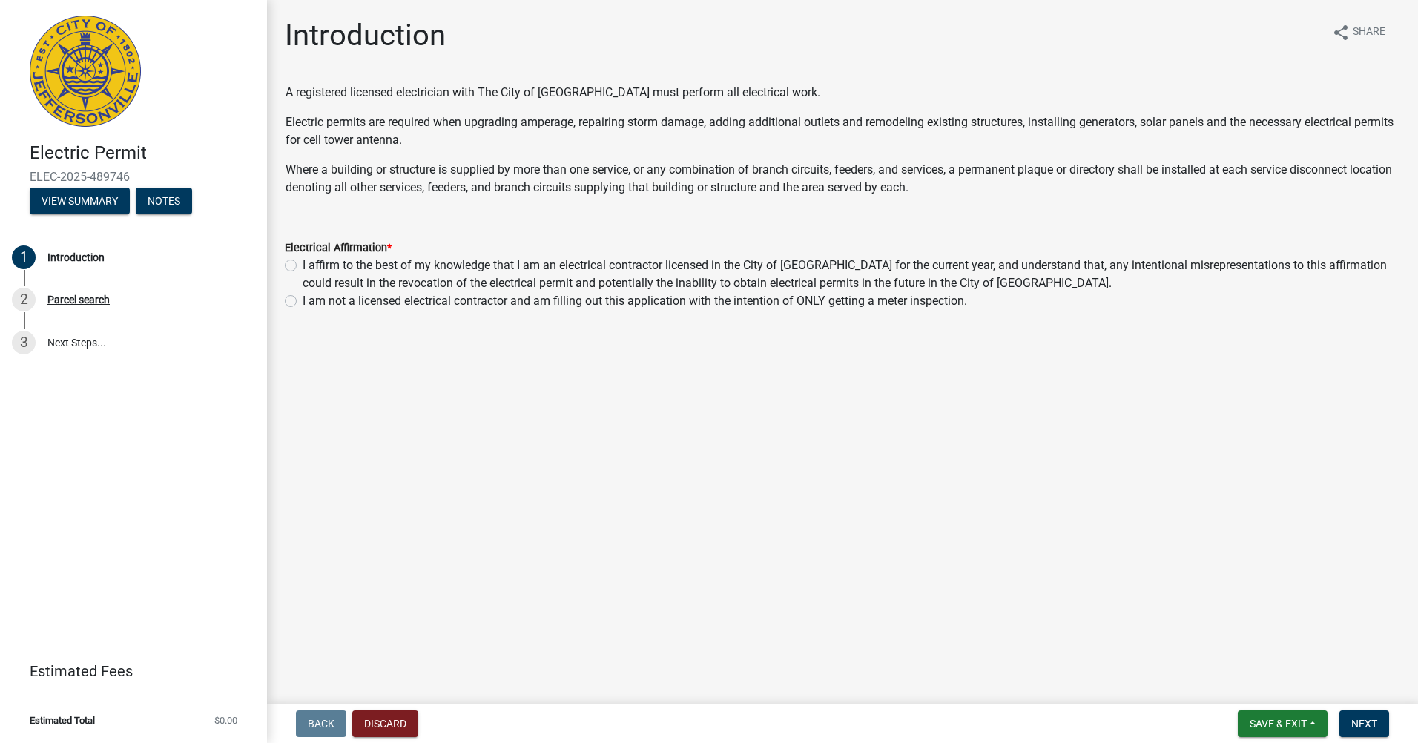
click at [289, 274] on div "I affirm to the best of my knowledge that I am an electrical contractor license…" at bounding box center [842, 275] width 1115 height 36
click at [303, 268] on label "I affirm to the best of my knowledge that I am an electrical contractor license…" at bounding box center [852, 275] width 1098 height 36
click at [303, 266] on input "I affirm to the best of my knowledge that I am an electrical contractor license…" at bounding box center [308, 262] width 10 height 10
radio input "true"
click at [1366, 724] on span "Next" at bounding box center [1364, 724] width 26 height 12
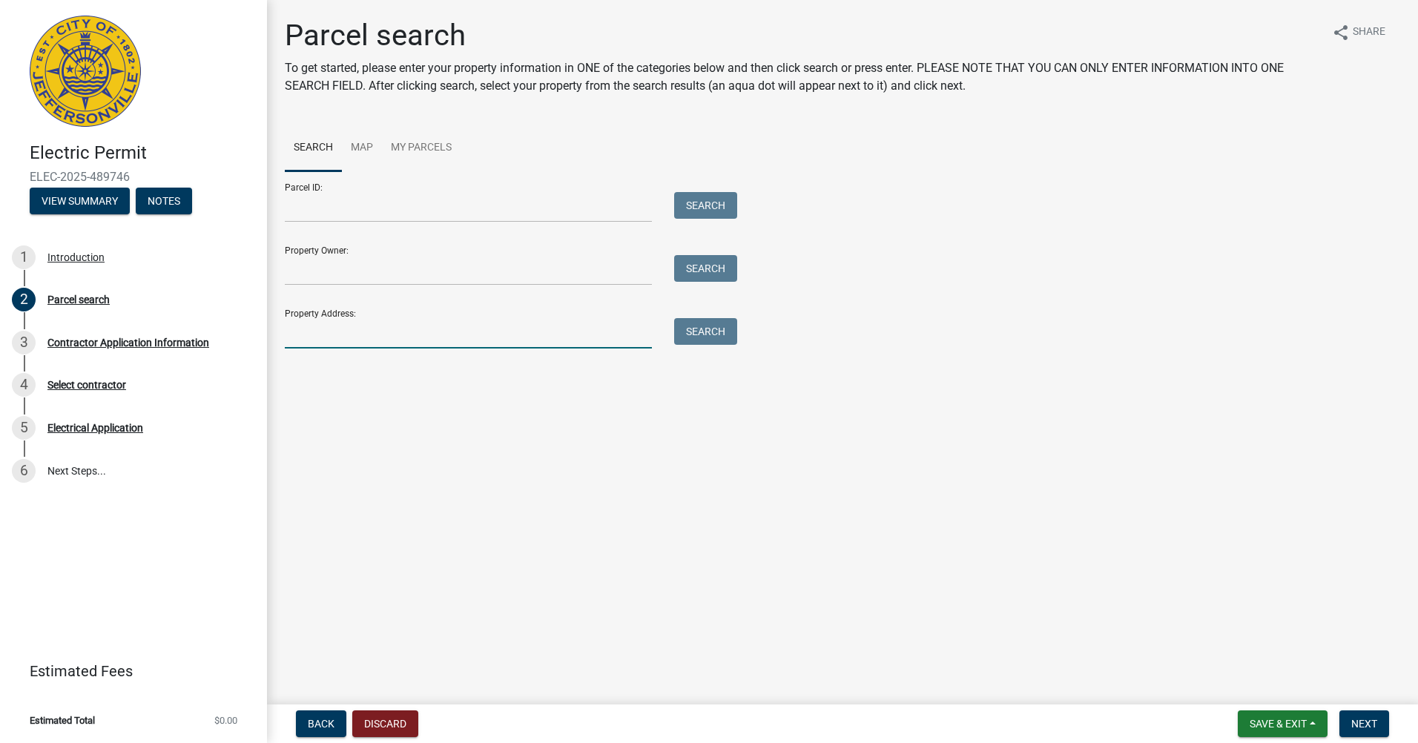
click at [388, 332] on input "Property Address:" at bounding box center [468, 333] width 367 height 30
type input "1718 Paynter"
click at [692, 326] on button "Search" at bounding box center [705, 331] width 63 height 27
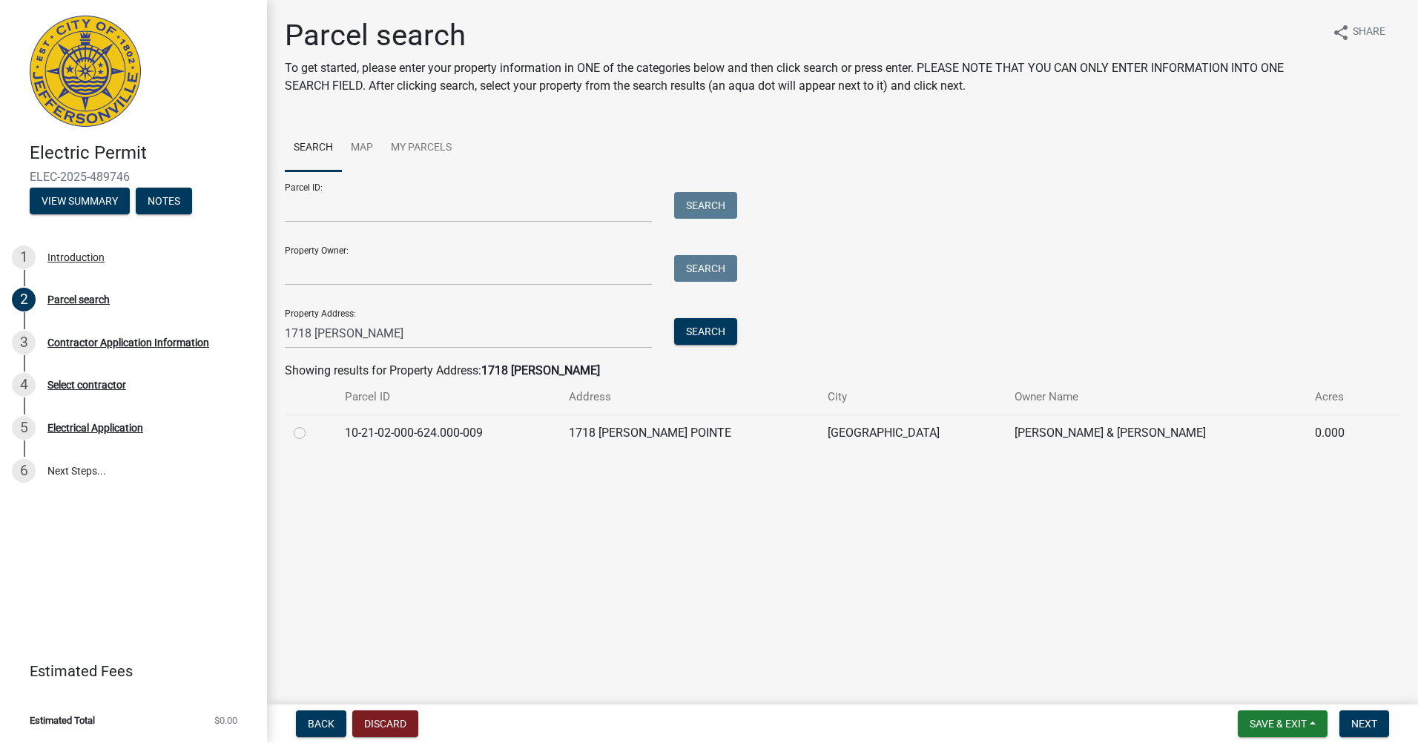
click at [311, 424] on label at bounding box center [311, 424] width 0 height 0
click at [311, 434] on input "radio" at bounding box center [316, 429] width 10 height 10
radio input "true"
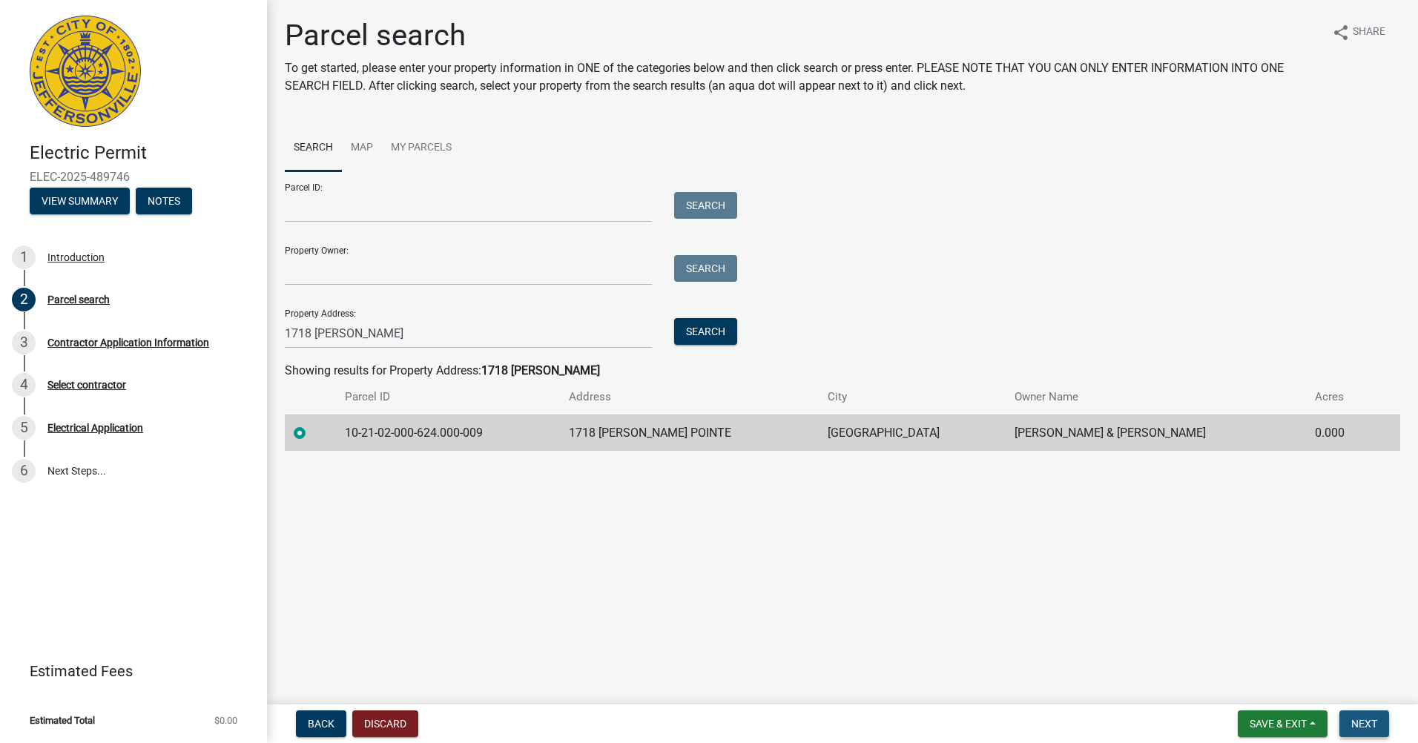
click at [1361, 725] on span "Next" at bounding box center [1364, 724] width 26 height 12
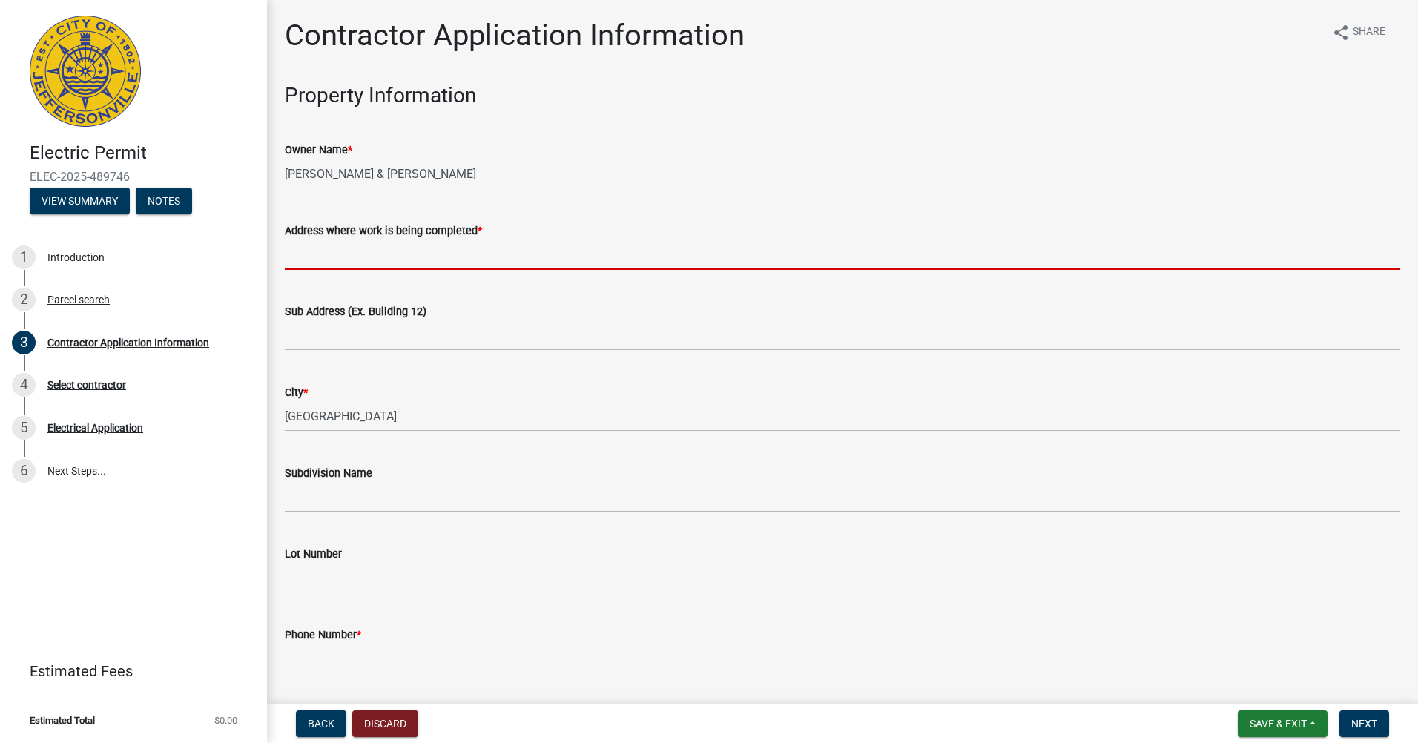
click at [397, 253] on input "Address where work is being completed *" at bounding box center [842, 255] width 1115 height 30
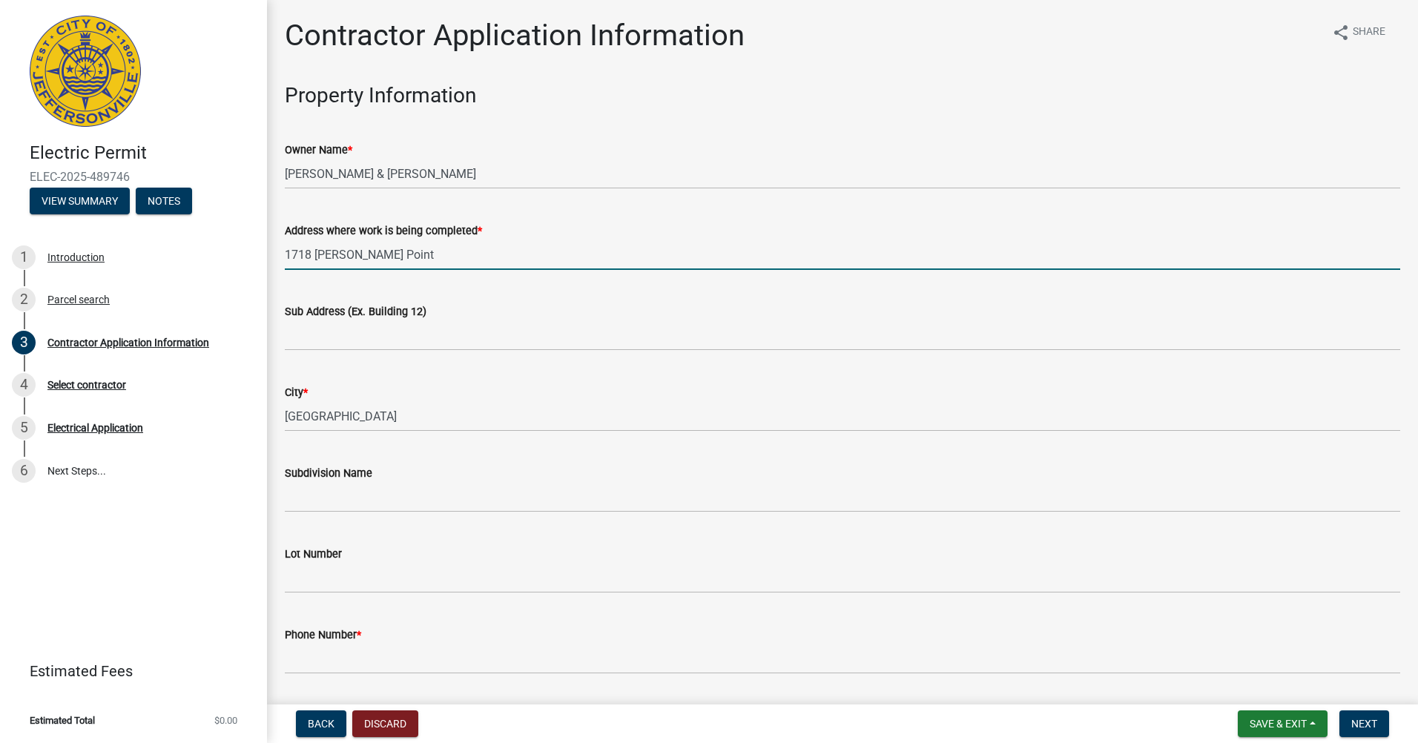
type input "1718 Paynter Point"
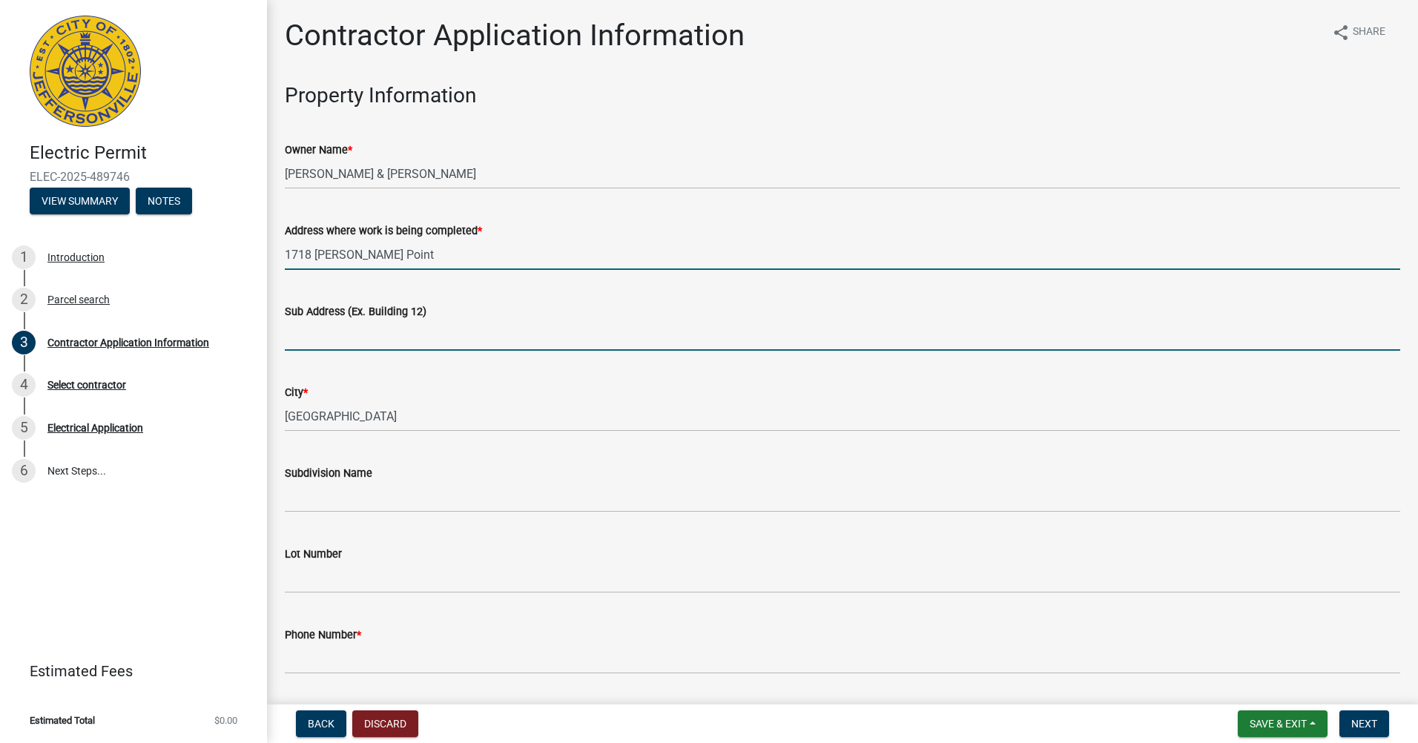
click at [385, 334] on input "Sub Address (Ex. Building 12)" at bounding box center [842, 335] width 1115 height 30
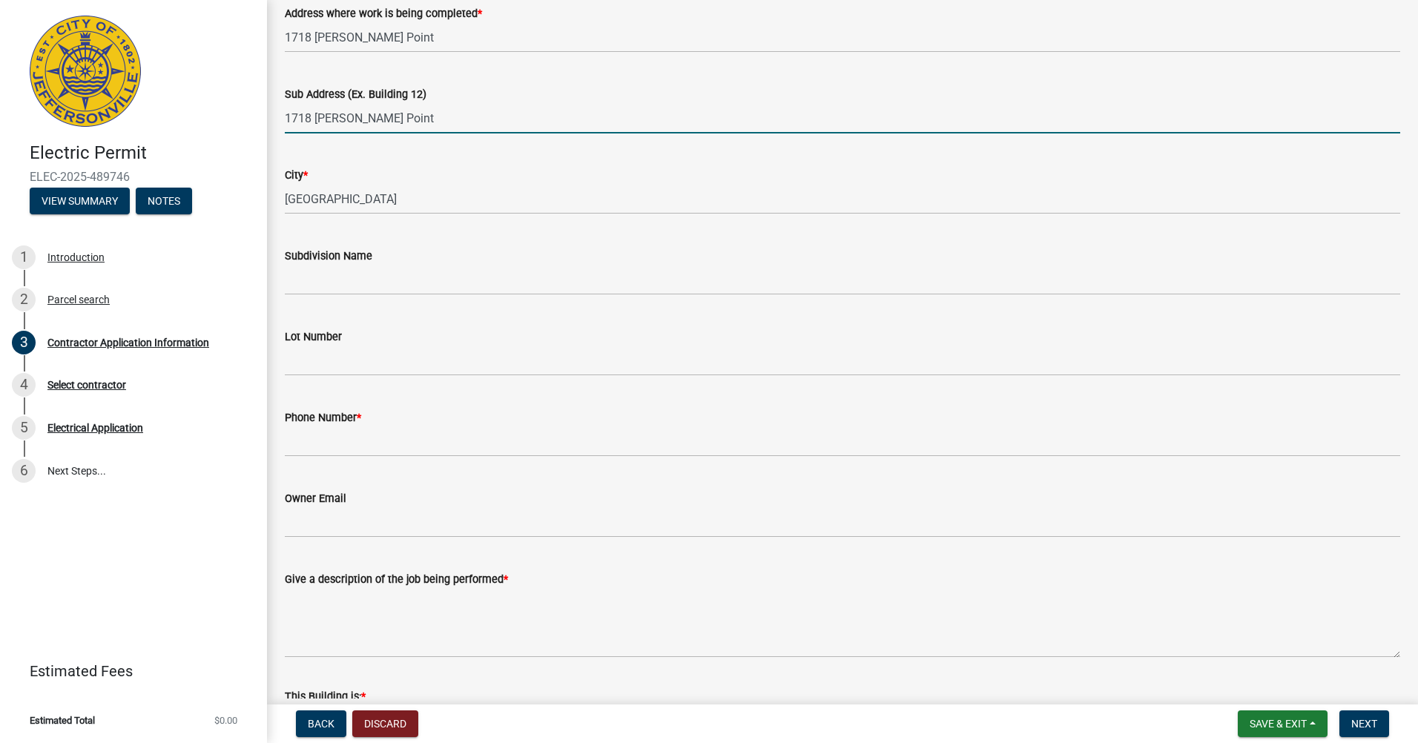
scroll to position [222, 0]
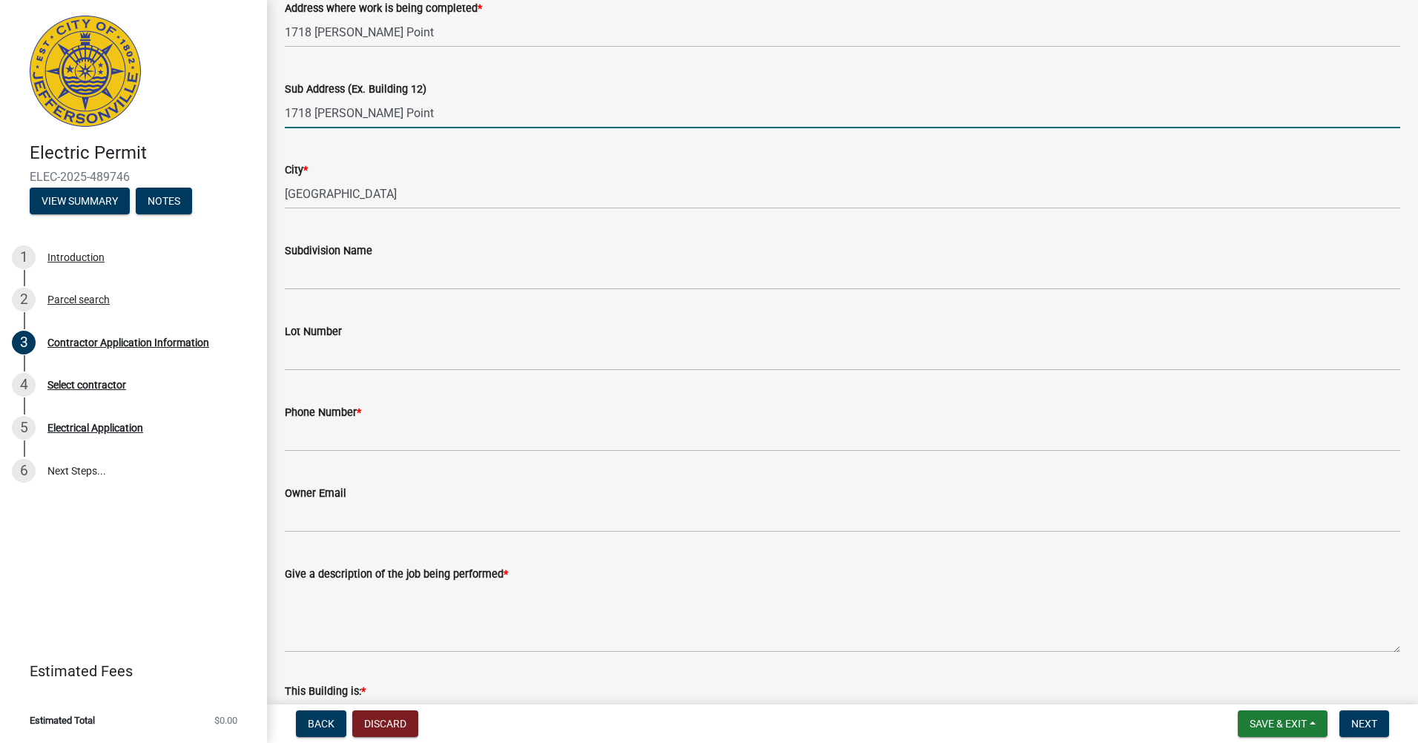
type input "1718 Paynter Point"
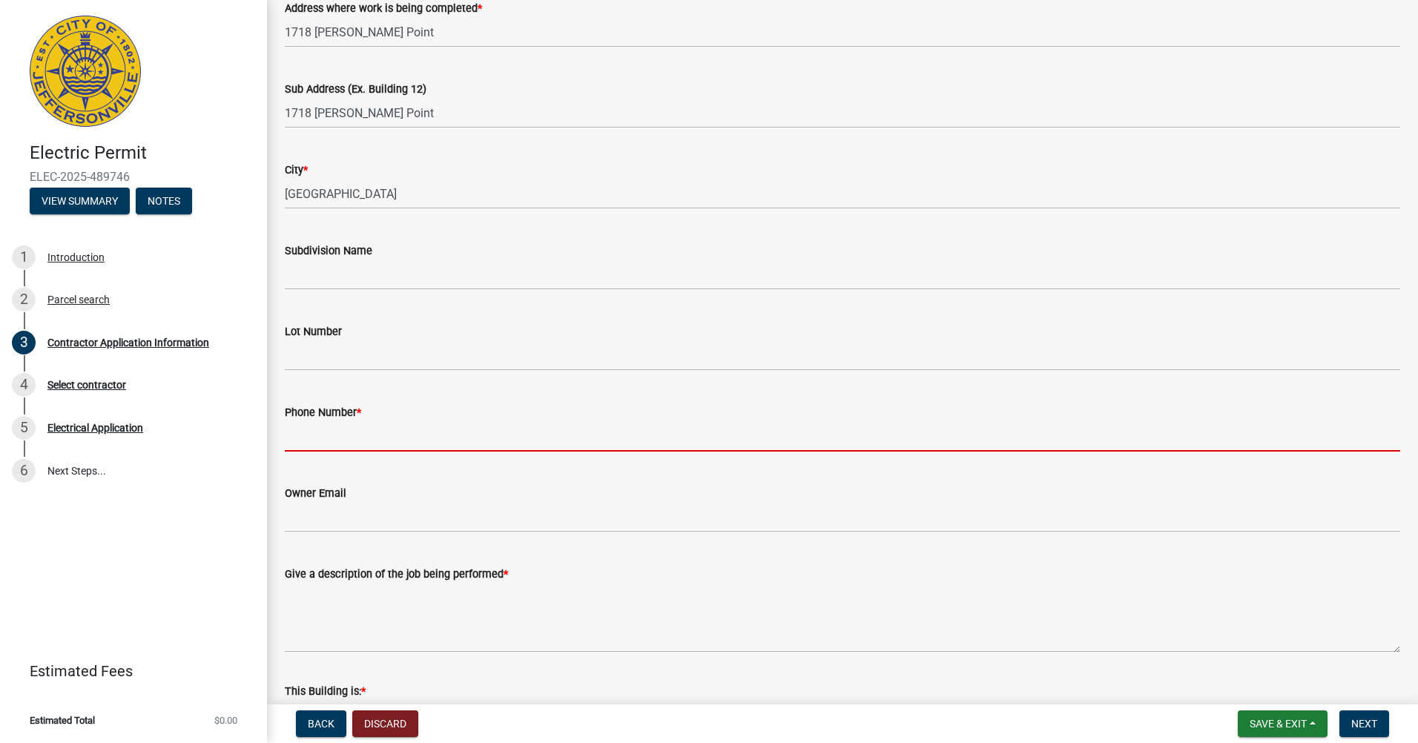
click at [392, 434] on input "Phone Number *" at bounding box center [842, 436] width 1115 height 30
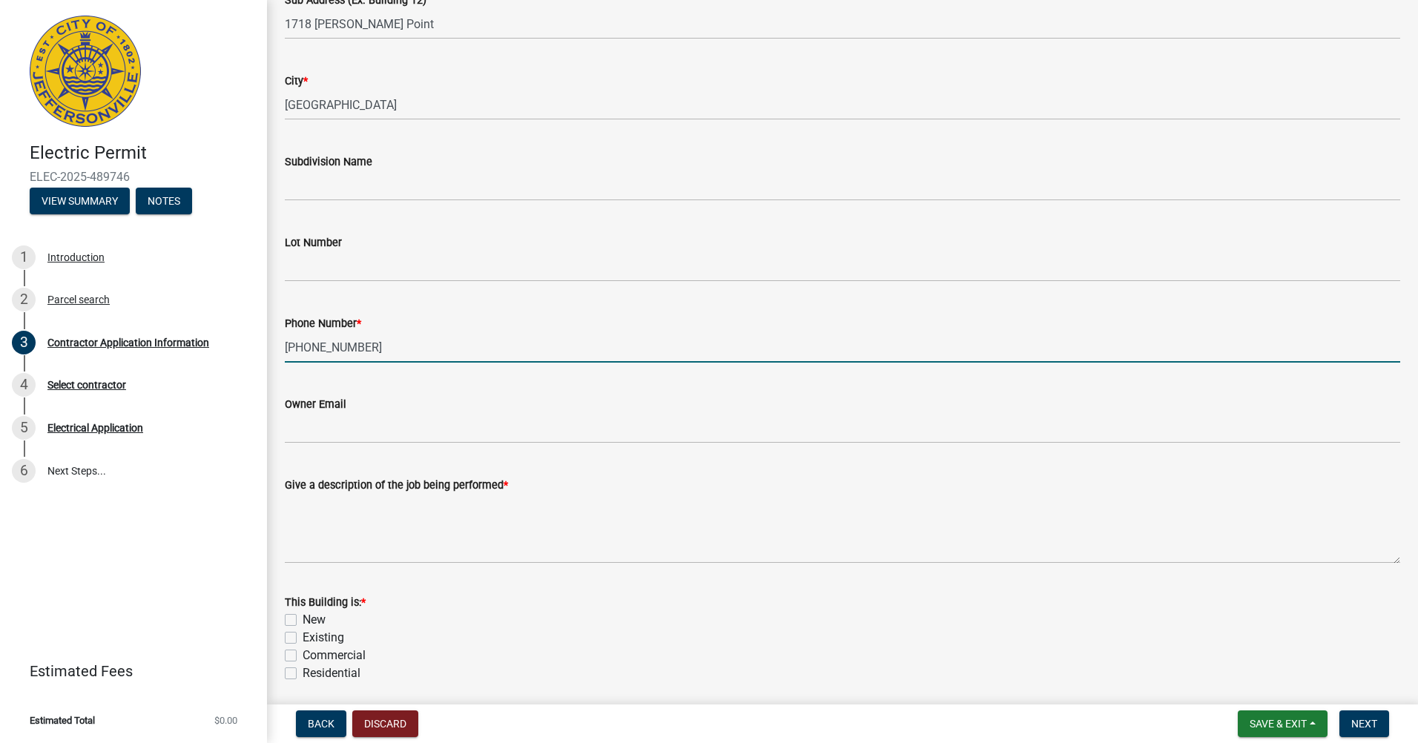
scroll to position [371, 0]
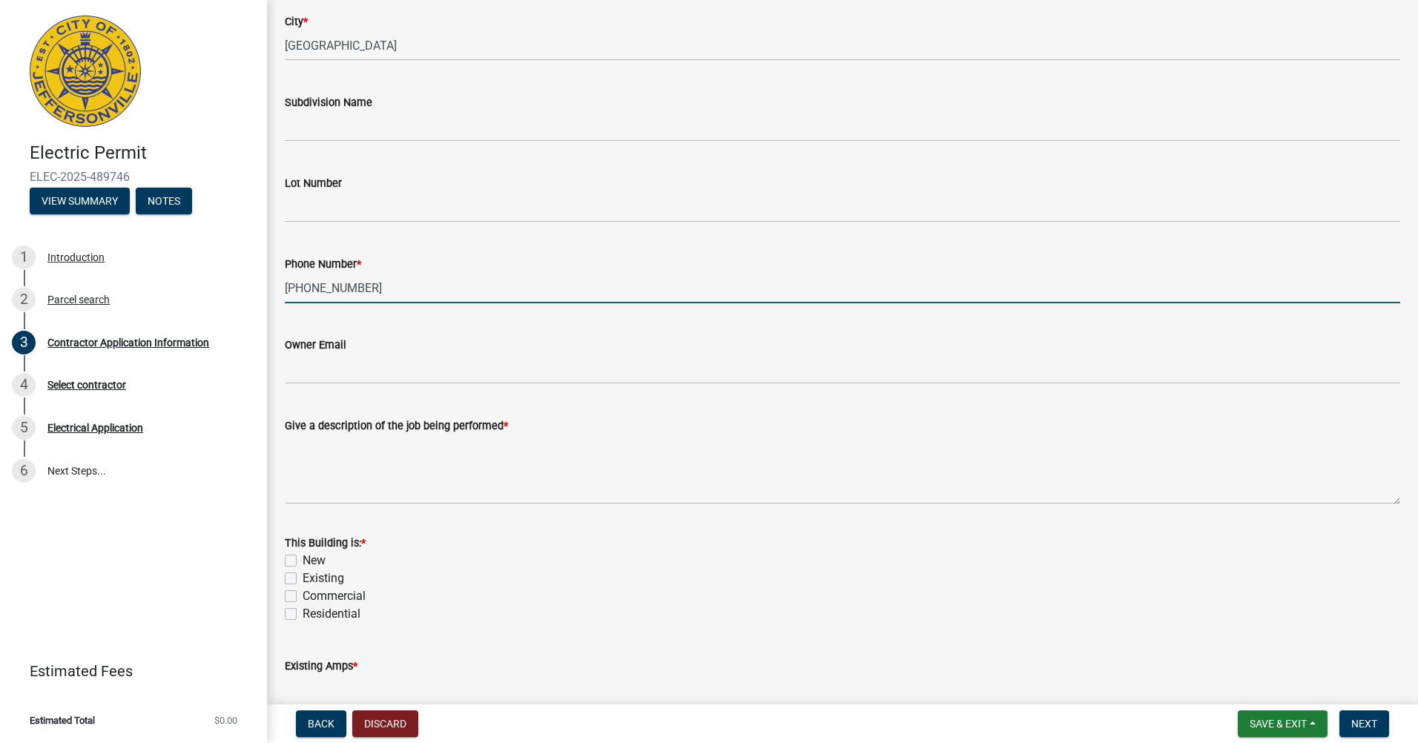
type input "[PHONE_NUMBER]"
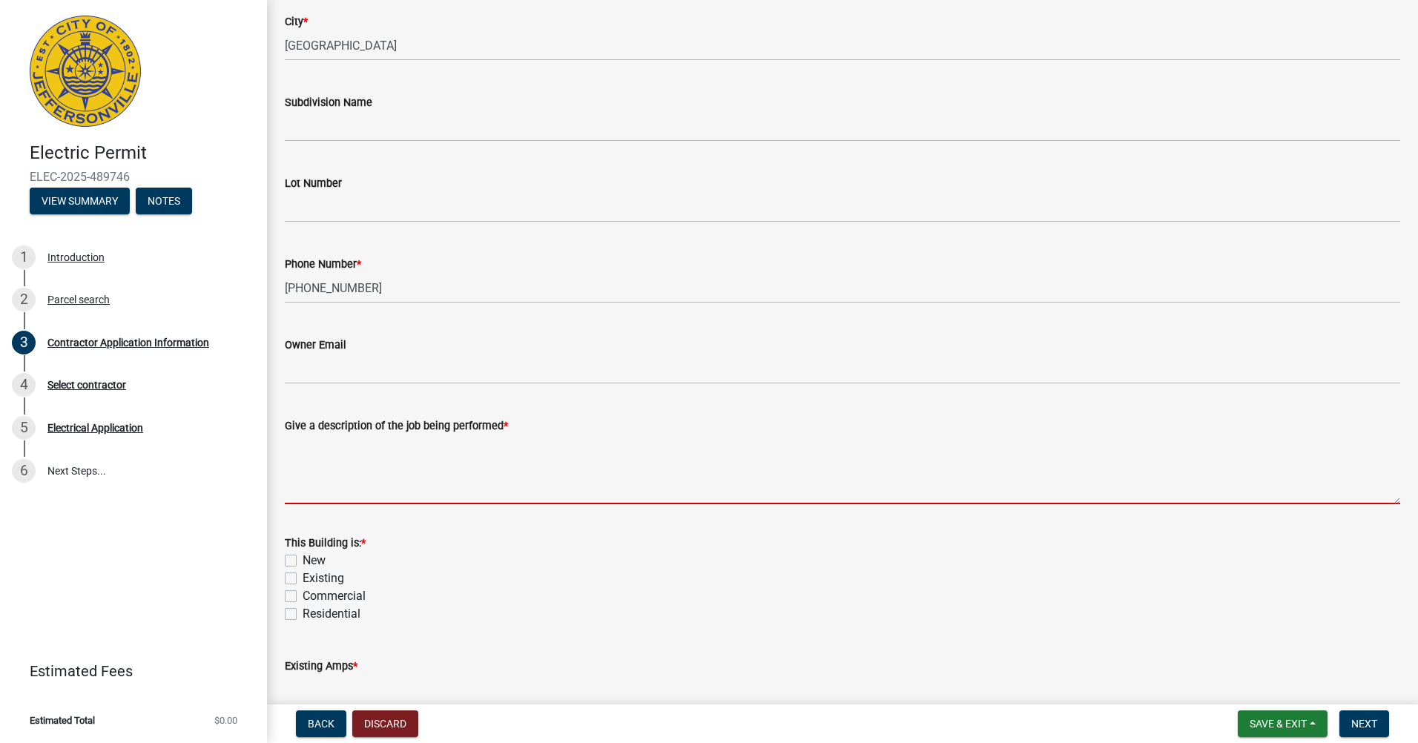
click at [352, 469] on textarea "Give a description of the job being performed *" at bounding box center [842, 470] width 1115 height 70
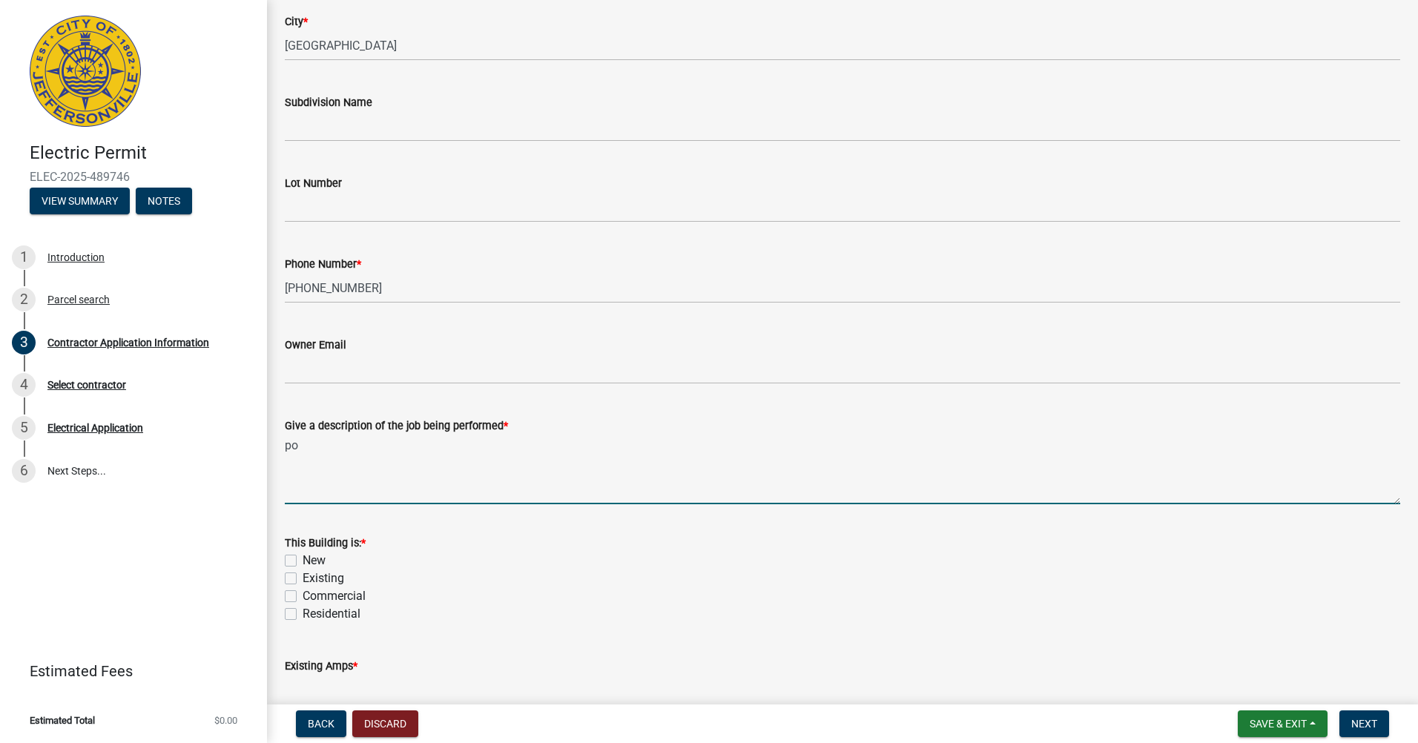
type textarea "p"
type textarea "electric for in-ground pool"
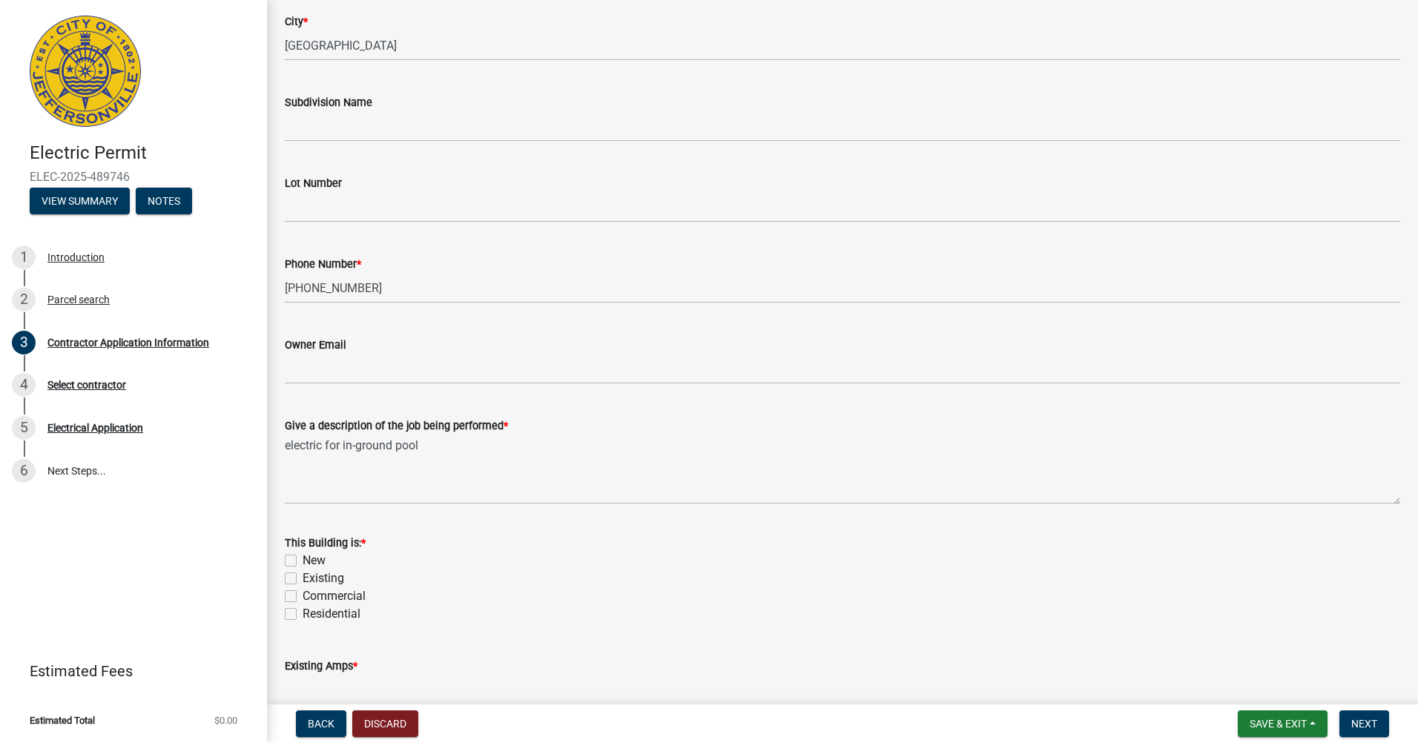
click at [326, 577] on label "Existing" at bounding box center [324, 579] width 42 height 18
click at [312, 577] on input "Existing" at bounding box center [308, 575] width 10 height 10
checkbox input "true"
checkbox input "false"
checkbox input "true"
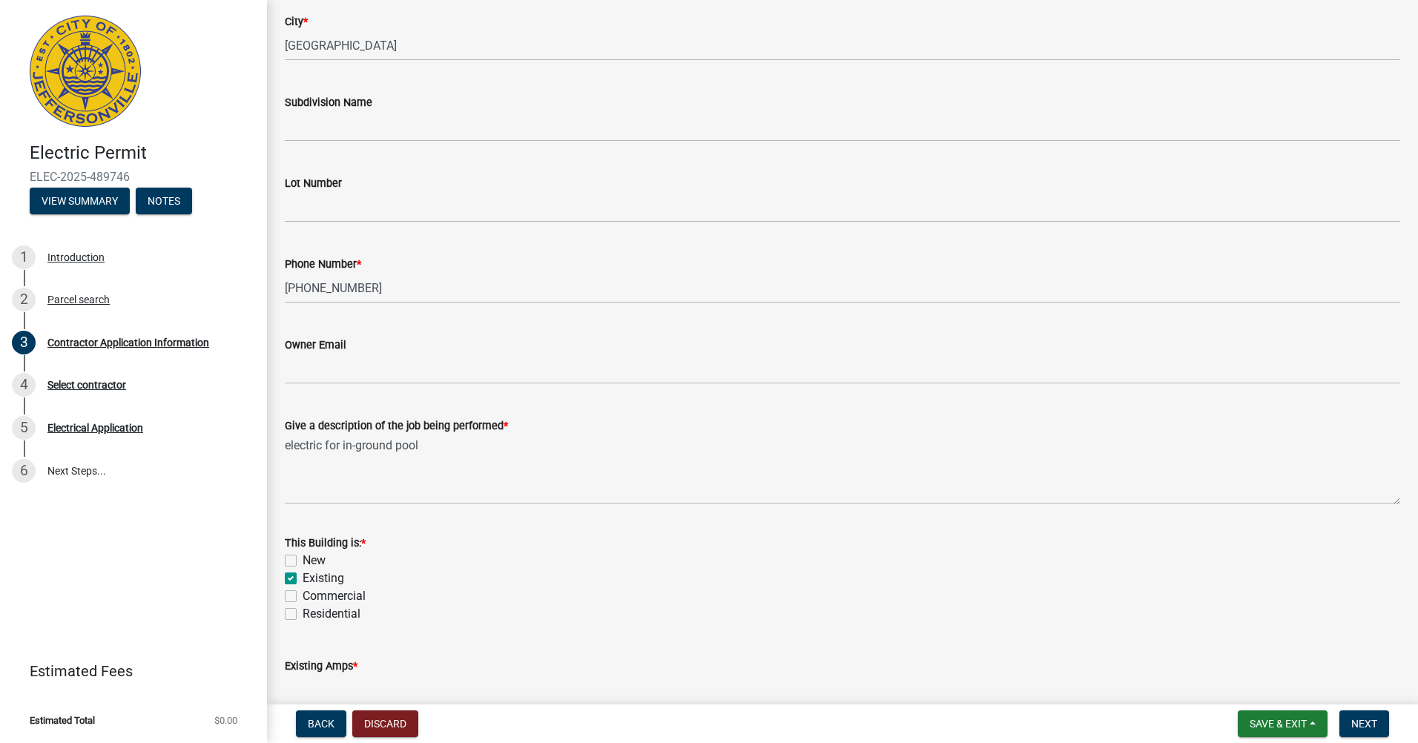
checkbox input "false"
click at [330, 616] on label "Residential" at bounding box center [332, 614] width 58 height 18
click at [312, 615] on input "Residential" at bounding box center [308, 610] width 10 height 10
checkbox input "true"
checkbox input "false"
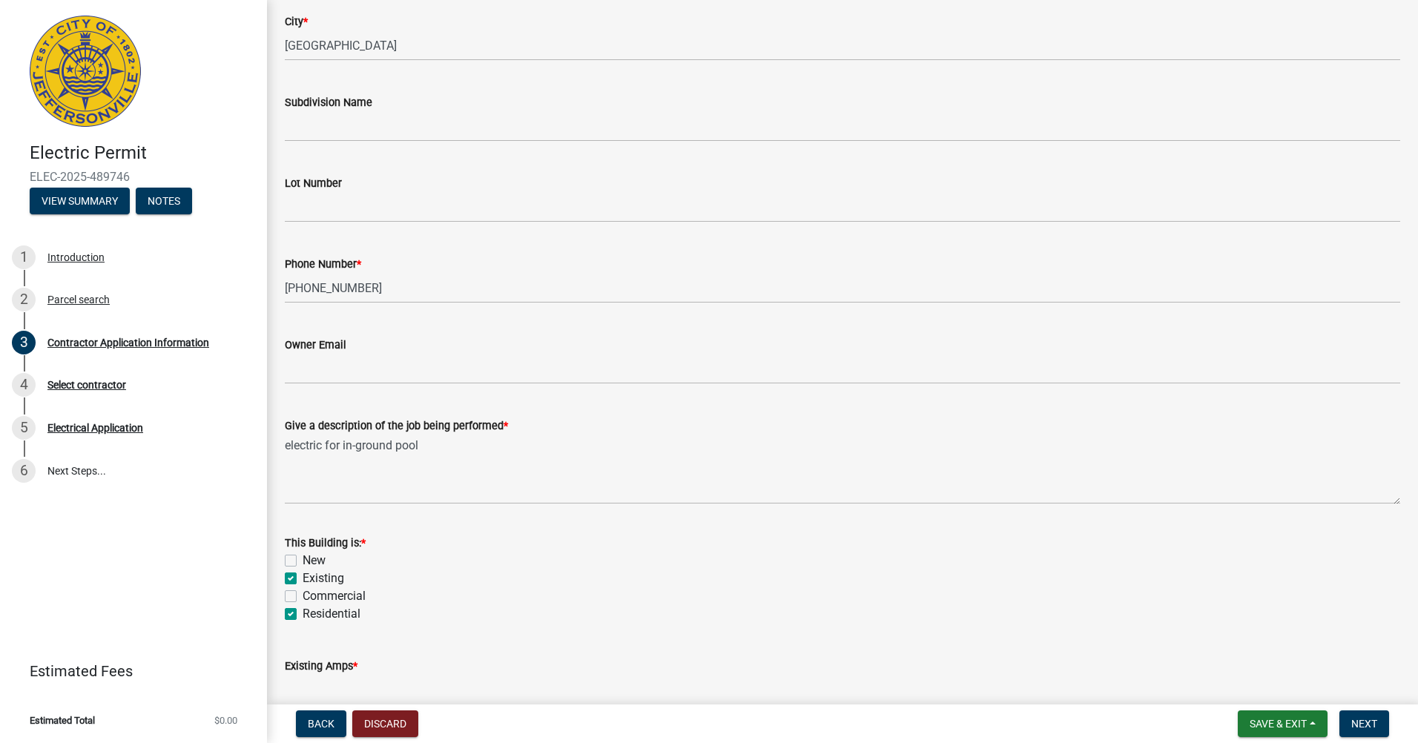
checkbox input "true"
checkbox input "false"
checkbox input "true"
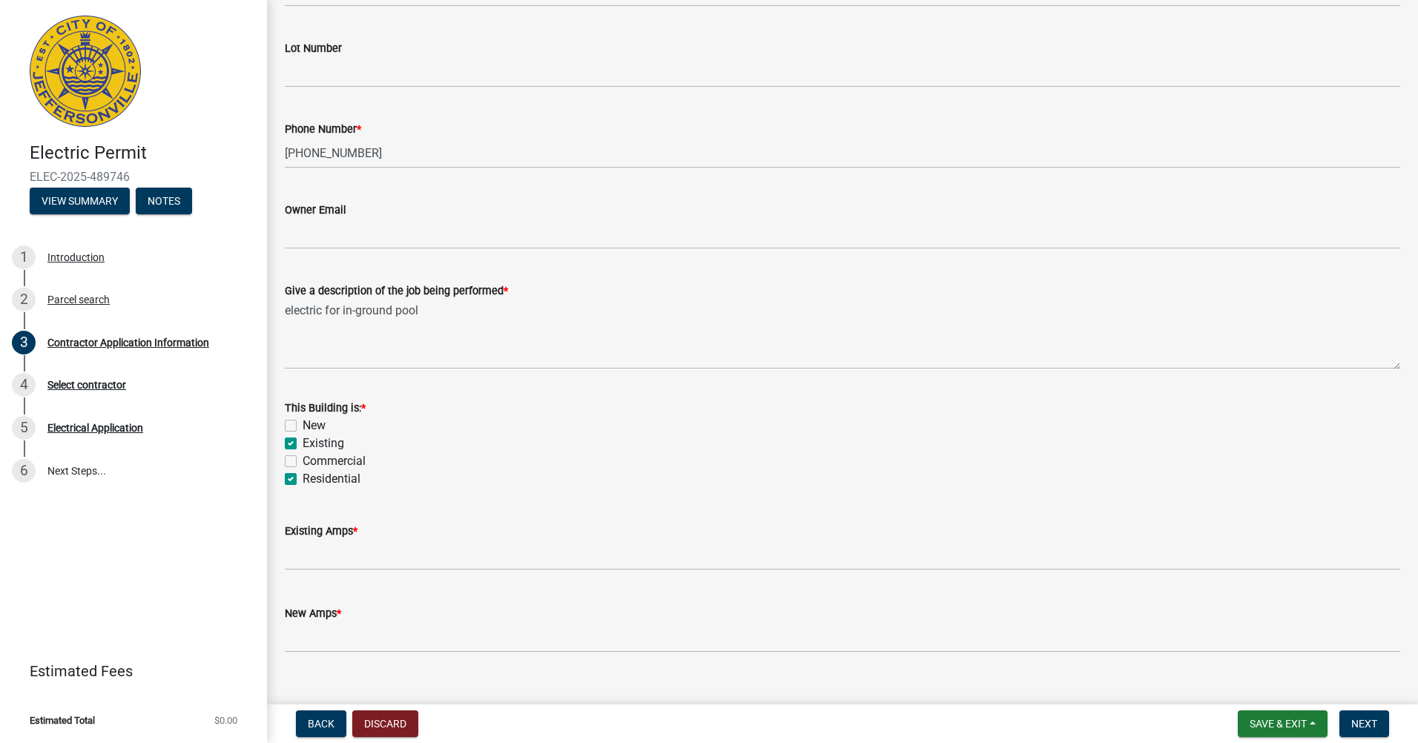
scroll to position [519, 0]
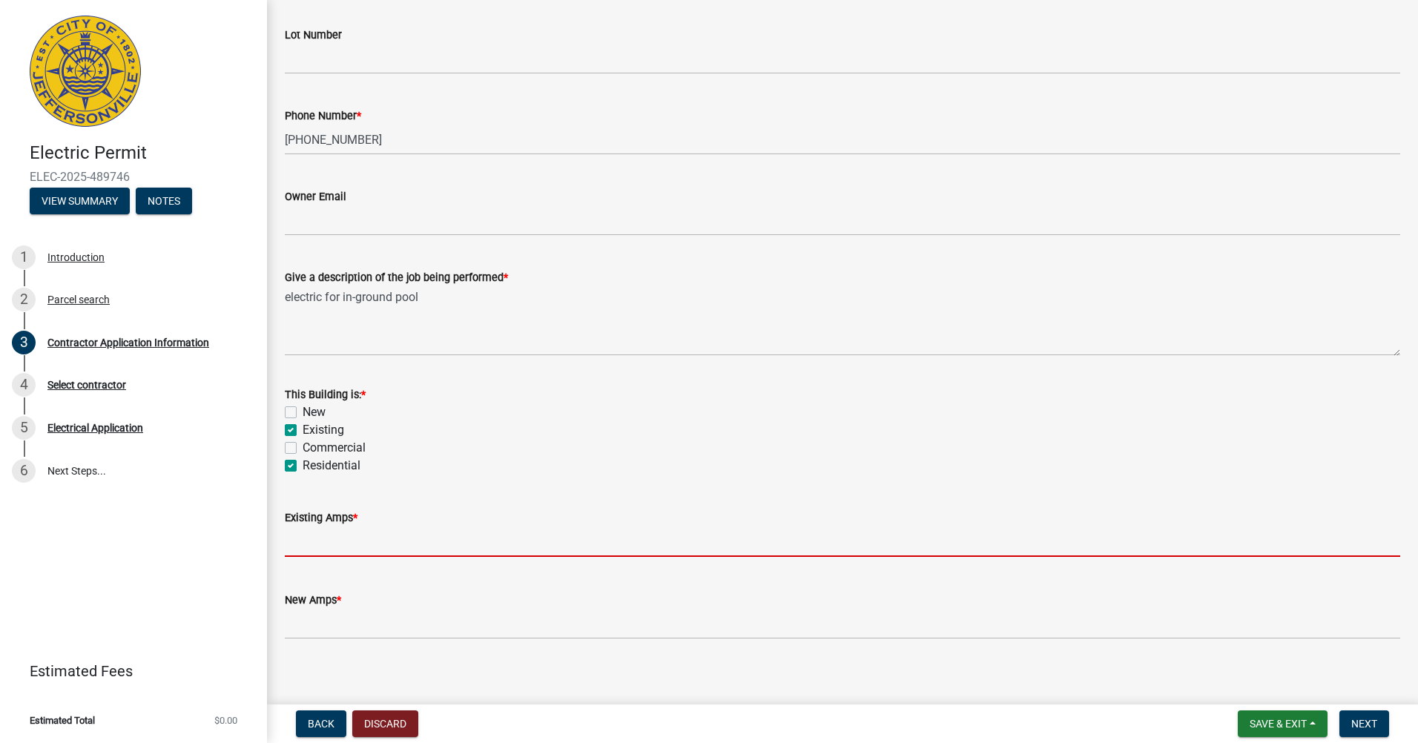
click at [351, 547] on input "text" at bounding box center [842, 542] width 1115 height 30
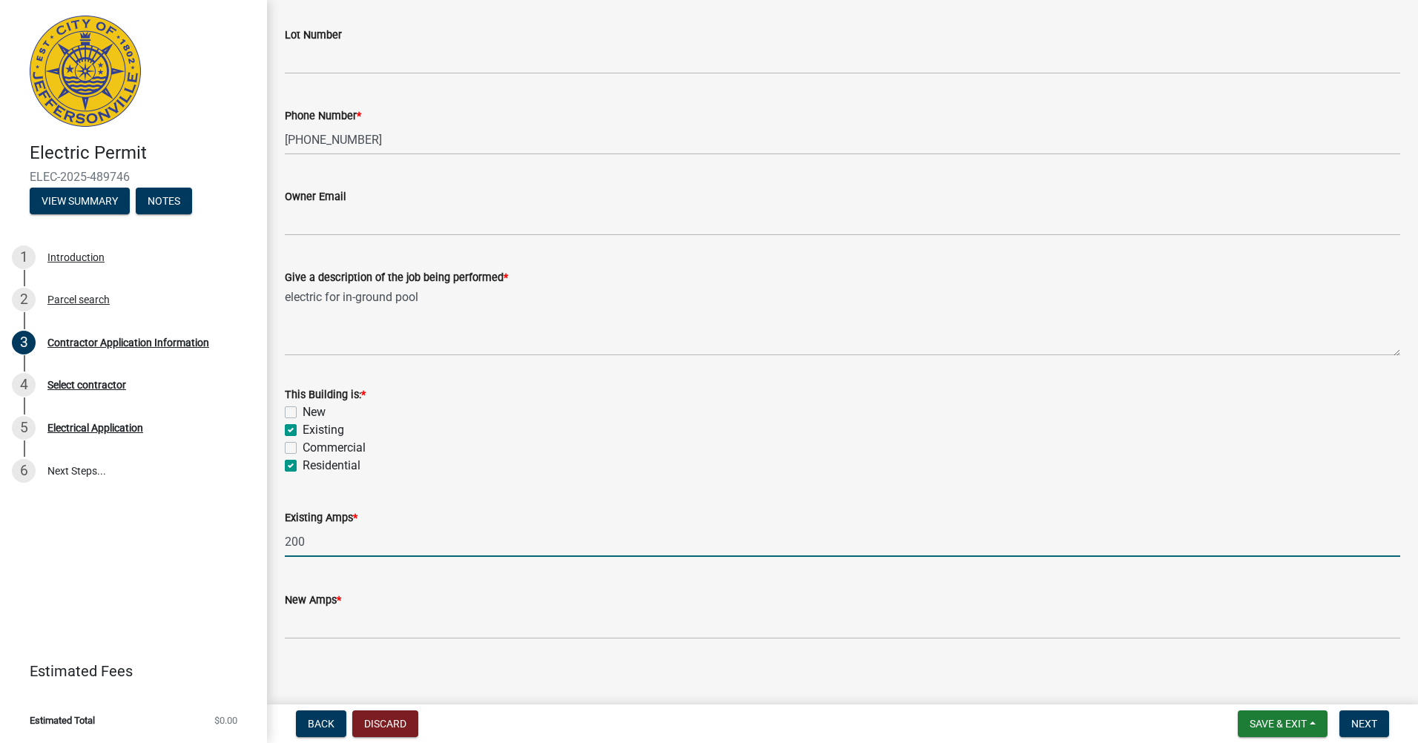
type input "200"
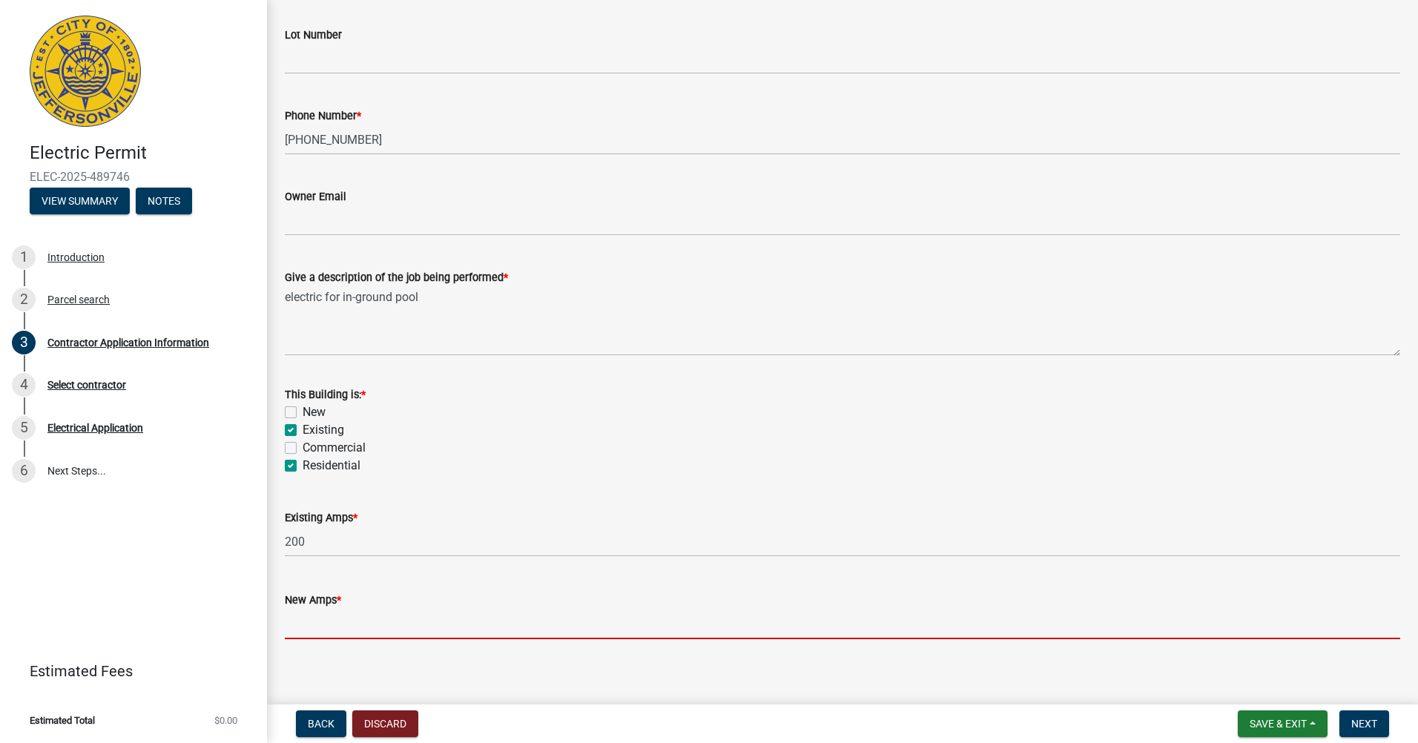
click at [340, 618] on input "text" at bounding box center [842, 624] width 1115 height 30
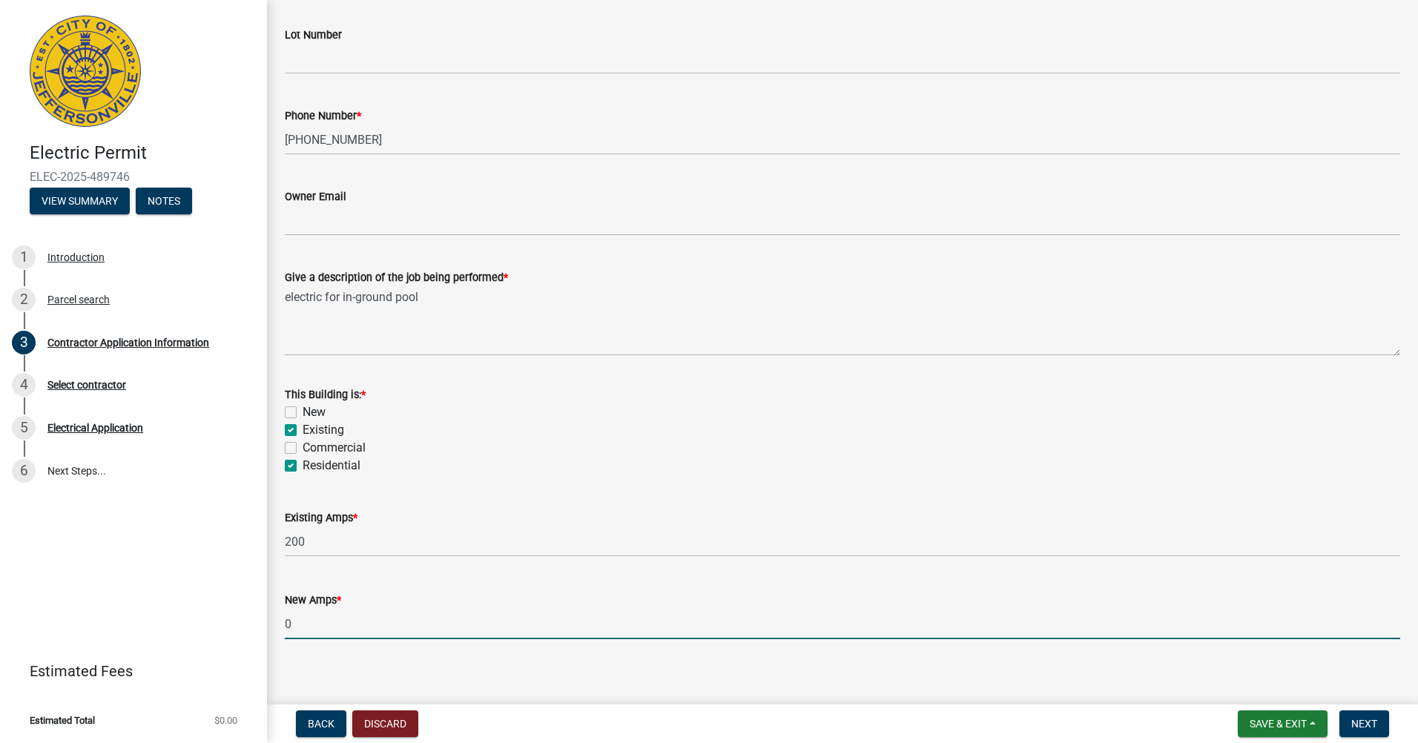
scroll to position [531, 0]
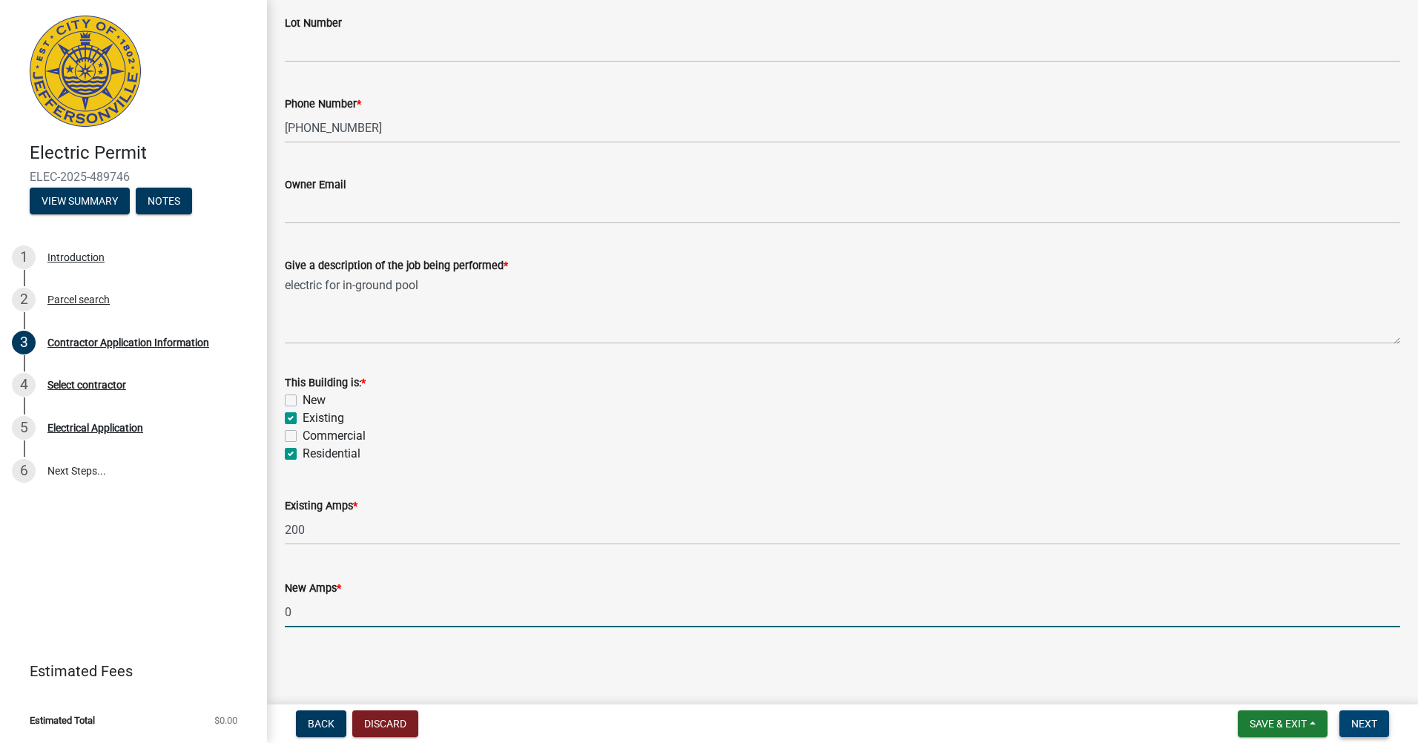
type input "0"
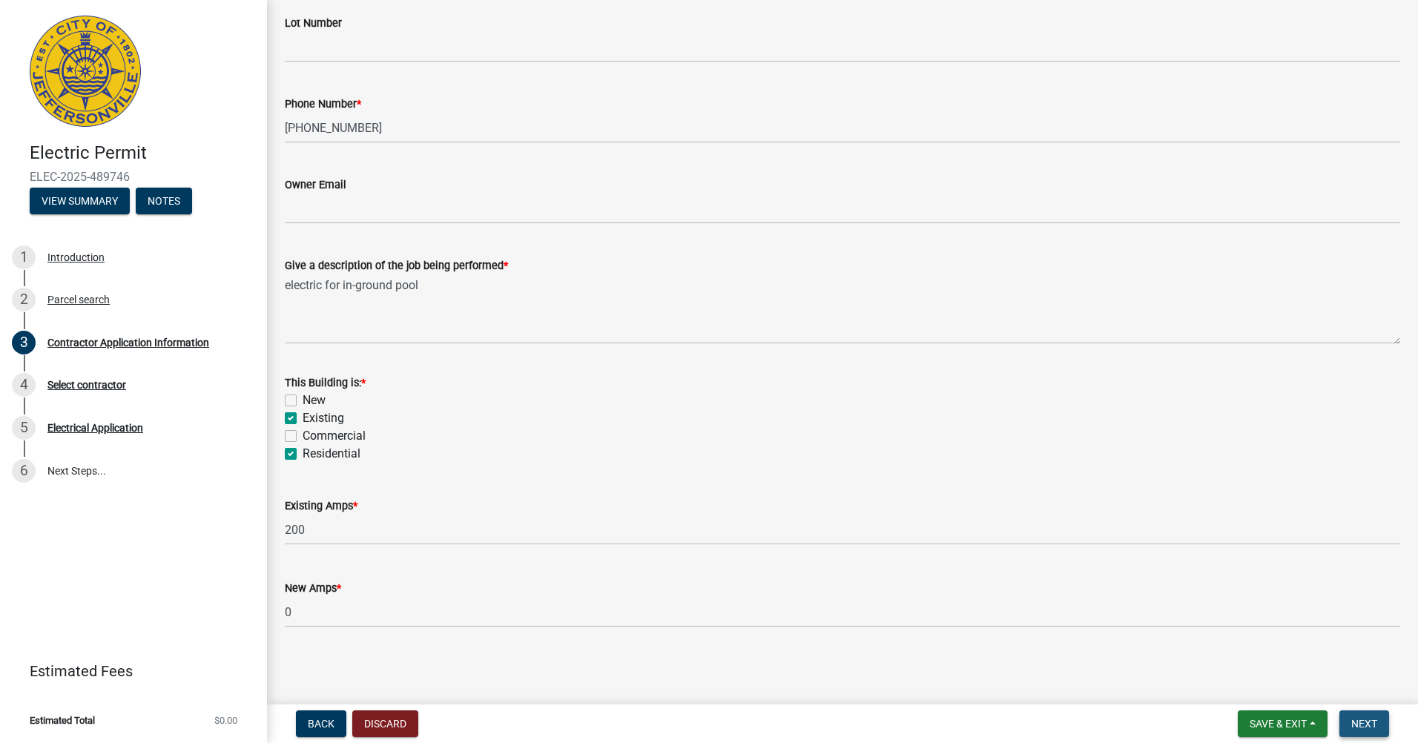
click at [1374, 718] on span "Next" at bounding box center [1364, 724] width 26 height 12
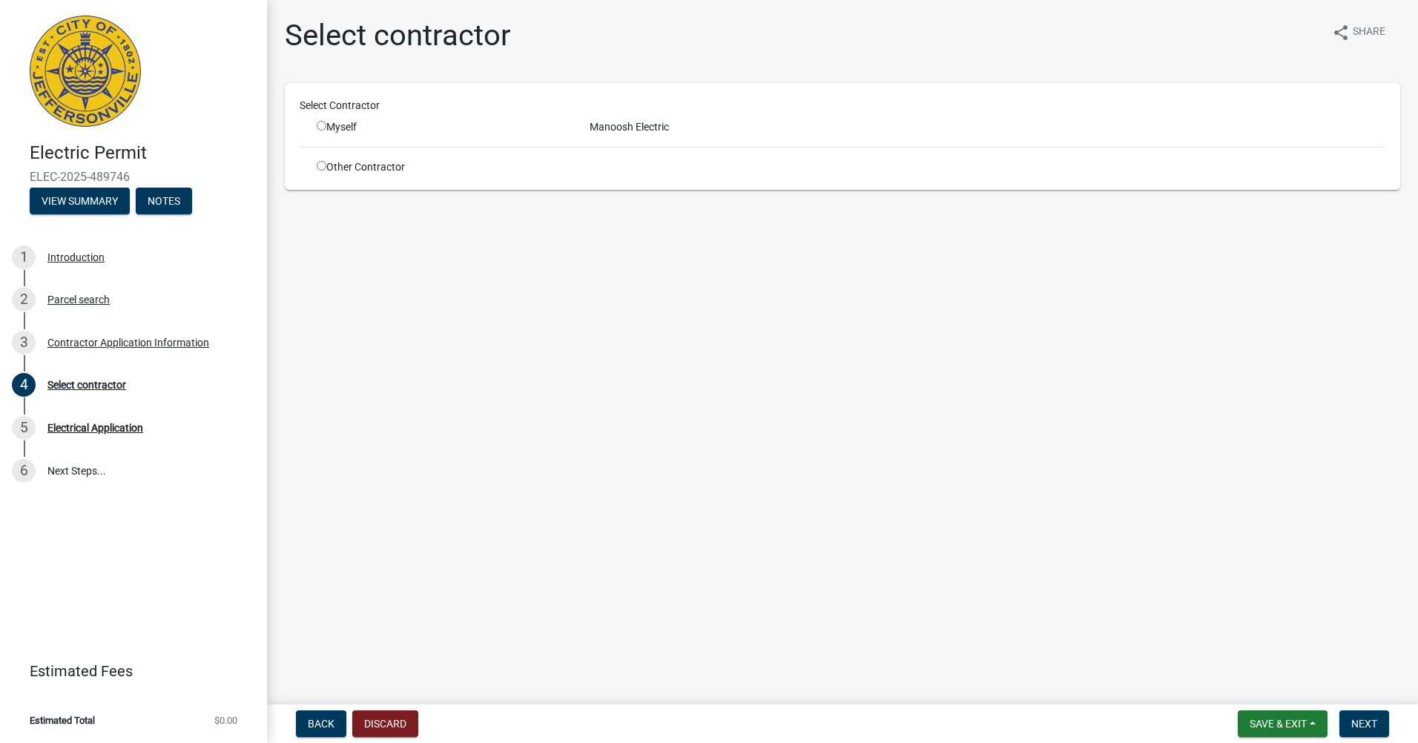
click at [322, 127] on input "radio" at bounding box center [322, 126] width 10 height 10
radio input "true"
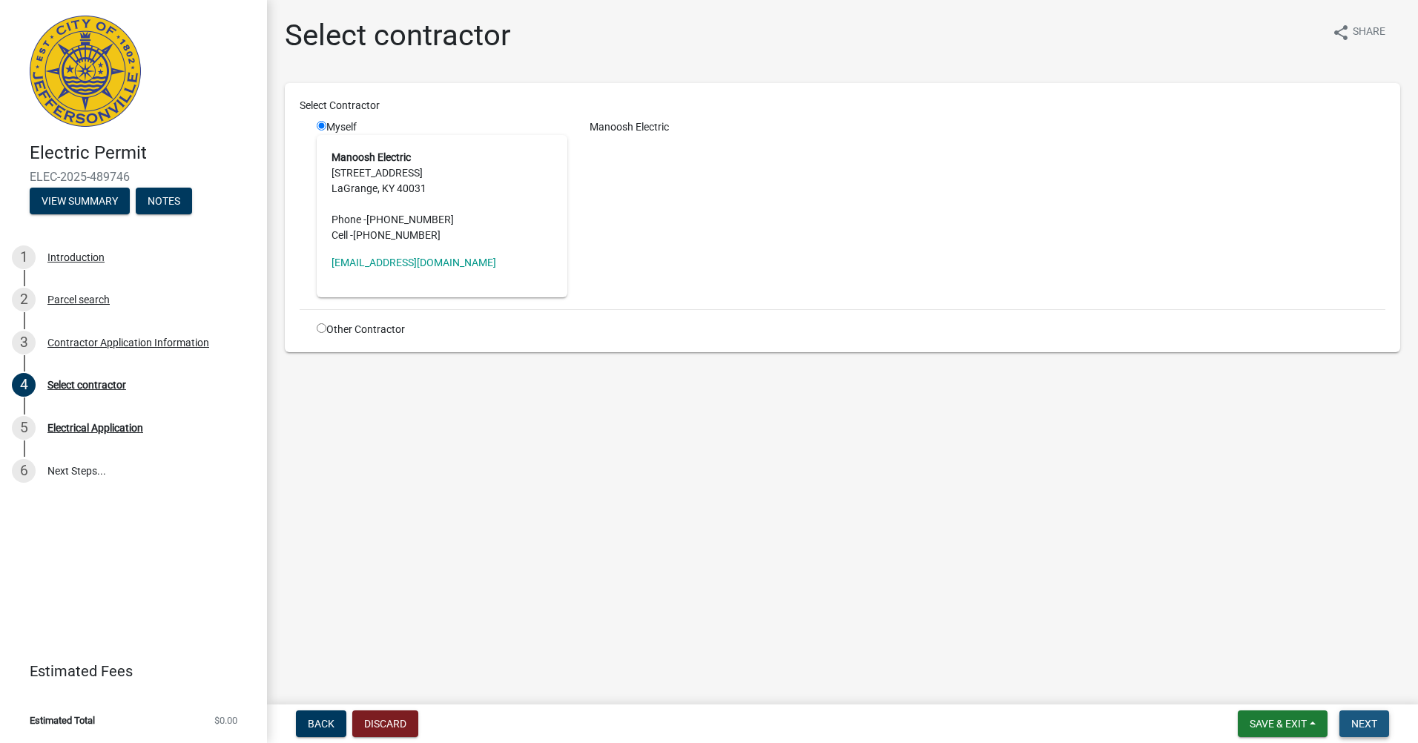
click at [1376, 728] on span "Next" at bounding box center [1364, 724] width 26 height 12
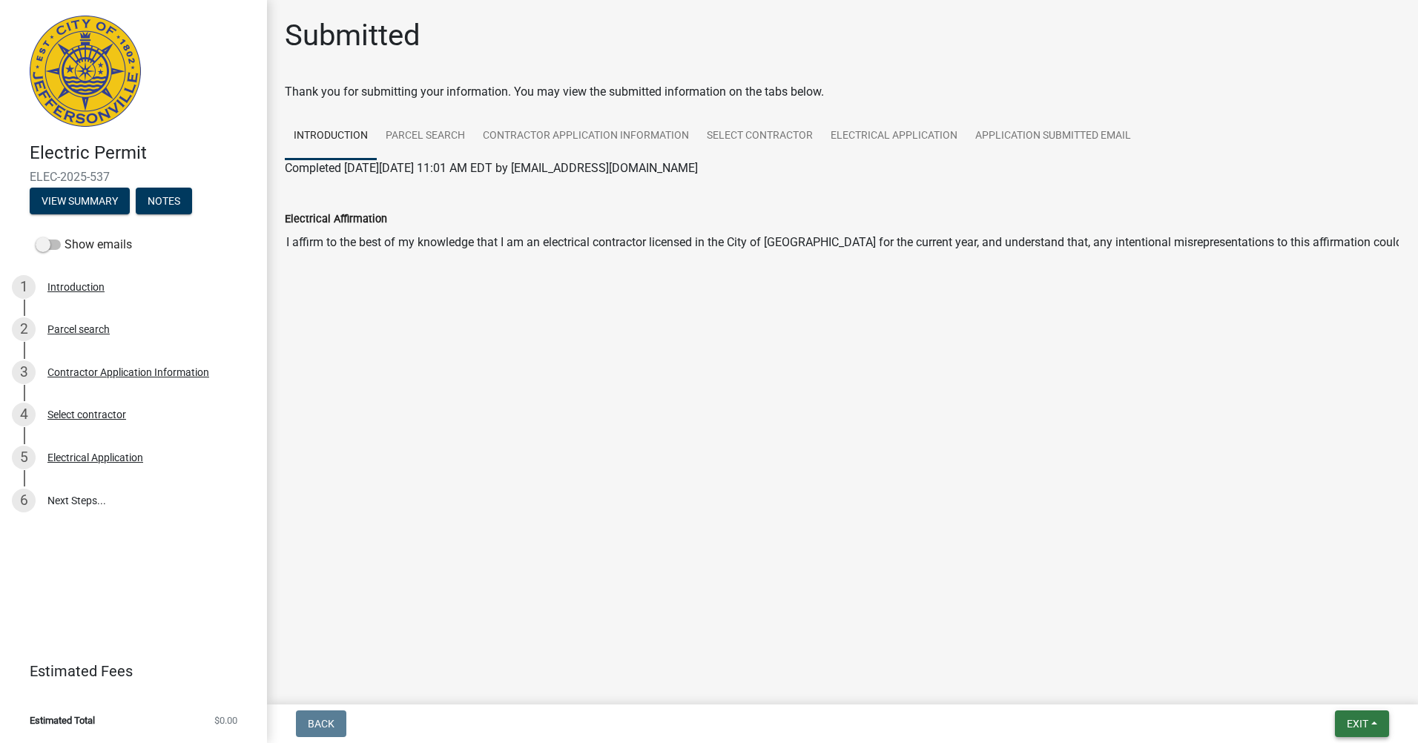
click at [1374, 725] on button "Exit" at bounding box center [1362, 723] width 54 height 27
click at [1346, 683] on button "Save & Exit" at bounding box center [1329, 685] width 119 height 36
